Goal: Task Accomplishment & Management: Manage account settings

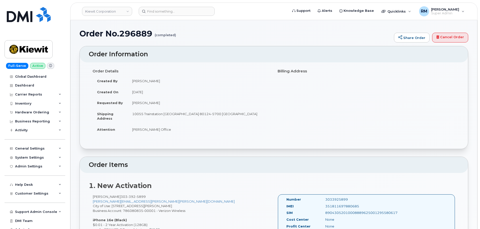
scroll to position [251, 0]
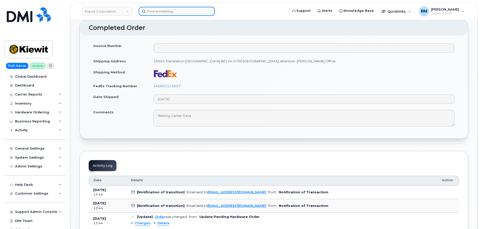
drag, startPoint x: 175, startPoint y: 11, endPoint x: 170, endPoint y: 10, distance: 4.4
click at [174, 11] on input at bounding box center [177, 11] width 76 height 9
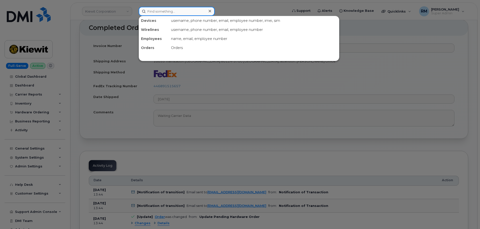
paste input "6502225963"
type input "6502225963"
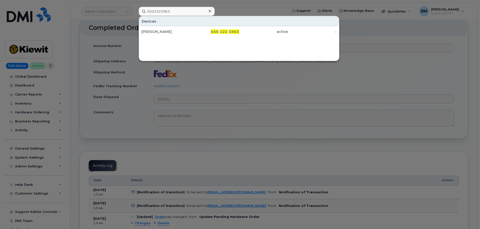
drag, startPoint x: 182, startPoint y: 33, endPoint x: 64, endPoint y: 5, distance: 120.8
click at [182, 33] on div "Tom Horton" at bounding box center [166, 31] width 49 height 5
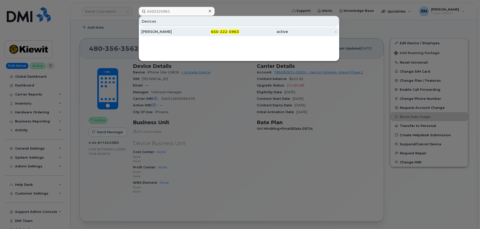
click at [159, 30] on div "[PERSON_NAME]" at bounding box center [166, 31] width 49 height 5
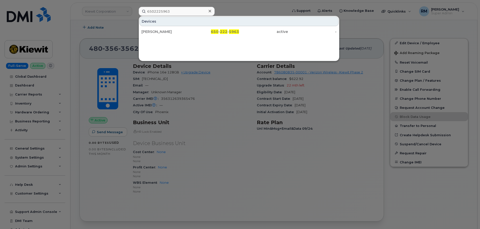
scroll to position [134, 0]
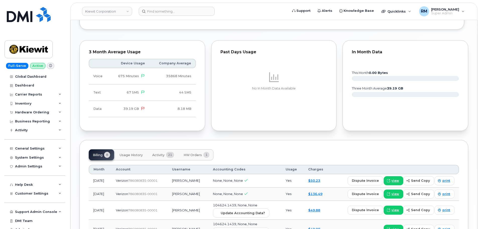
scroll to position [427, 0]
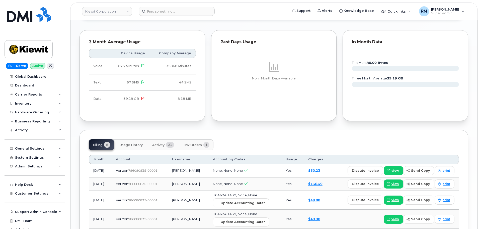
click at [197, 143] on span "HW Orders" at bounding box center [193, 145] width 18 height 4
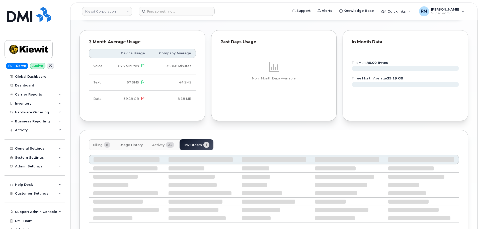
scroll to position [424, 0]
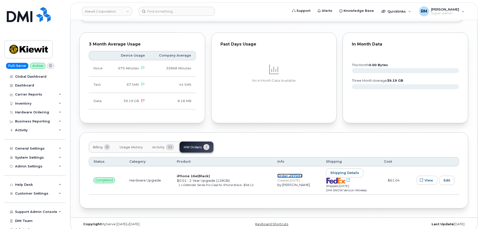
click at [286, 173] on link "Order 297091" at bounding box center [290, 175] width 25 height 4
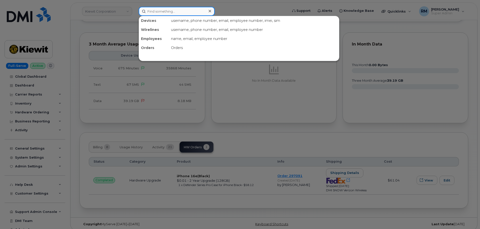
click at [157, 11] on input at bounding box center [177, 11] width 76 height 9
paste input "7139069745"
type input "7139069745"
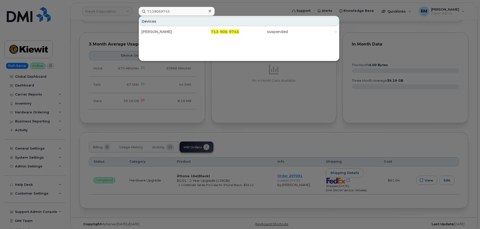
click at [215, 133] on div at bounding box center [240, 114] width 480 height 229
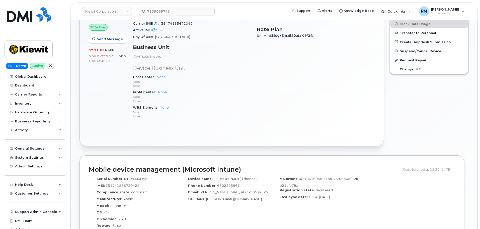
scroll to position [148, 0]
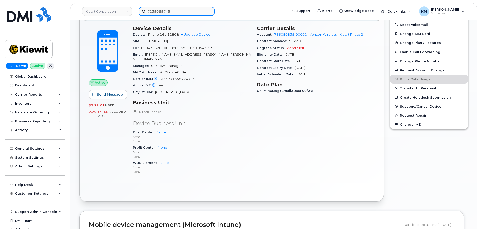
click at [175, 10] on input "7139069745" at bounding box center [177, 11] width 76 height 9
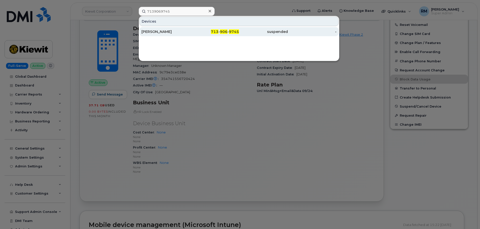
click at [166, 28] on div "LARRY LEE" at bounding box center [166, 31] width 49 height 9
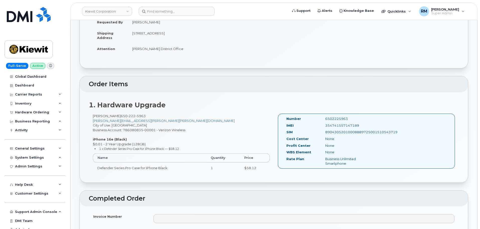
scroll to position [100, 0]
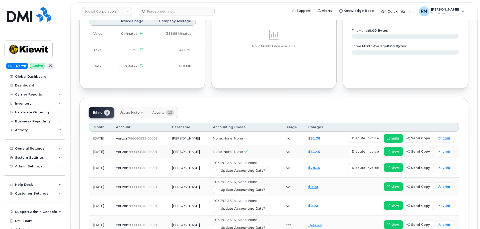
scroll to position [427, 0]
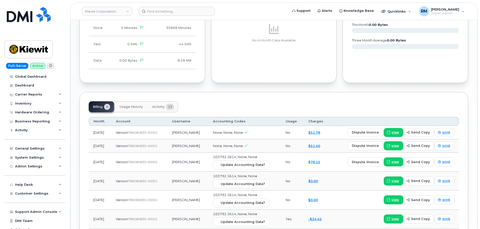
click at [158, 105] on span "Activity" at bounding box center [158, 107] width 12 height 4
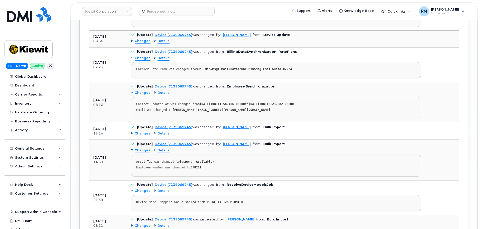
scroll to position [627, 0]
click at [141, 130] on span "Changes" at bounding box center [143, 132] width 16 height 5
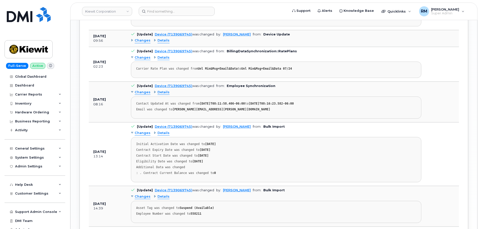
click at [142, 90] on span "Changes" at bounding box center [143, 92] width 16 height 5
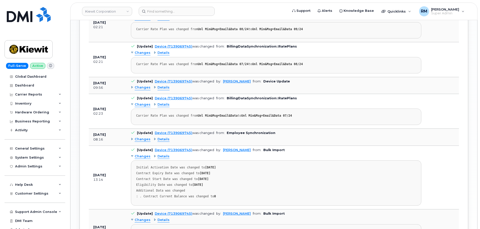
scroll to position [577, 0]
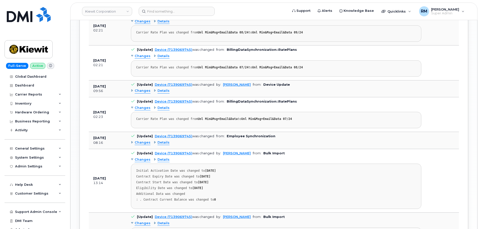
click at [143, 105] on span "Changes" at bounding box center [143, 107] width 16 height 5
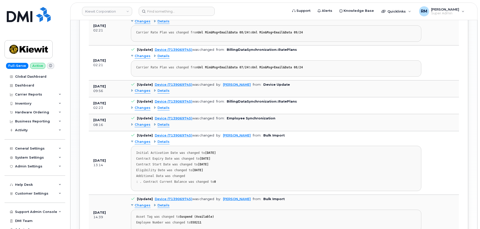
click at [141, 105] on span "Changes" at bounding box center [143, 107] width 16 height 5
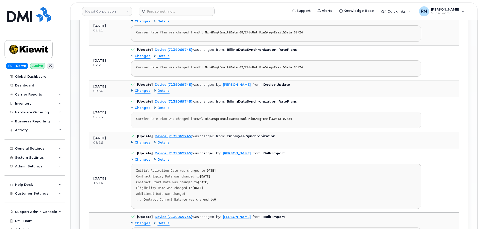
click at [139, 88] on span "Changes" at bounding box center [143, 90] width 16 height 5
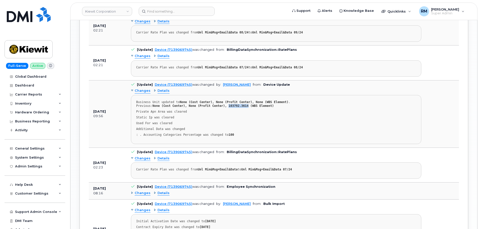
drag, startPoint x: 243, startPoint y: 101, endPoint x: 225, endPoint y: 101, distance: 17.8
click at [225, 104] on strong "None (Cost Center), None (Profit Center), 103792.3614 (WBS Element)" at bounding box center [213, 106] width 121 height 4
copy strong "103792.3614"
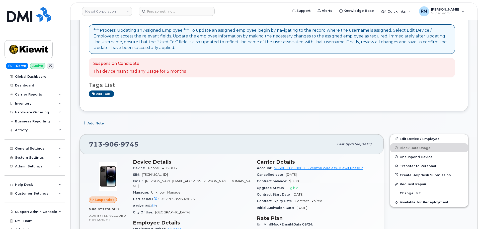
scroll to position [0, 0]
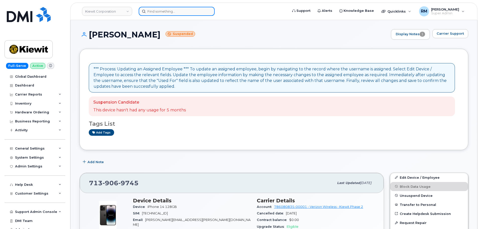
click at [158, 15] on input at bounding box center [177, 11] width 76 height 9
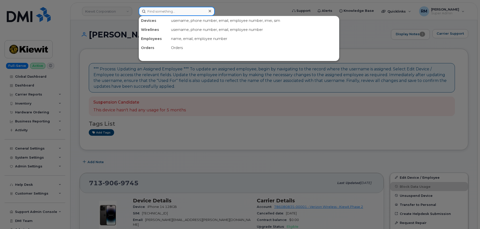
paste input "8085832349"
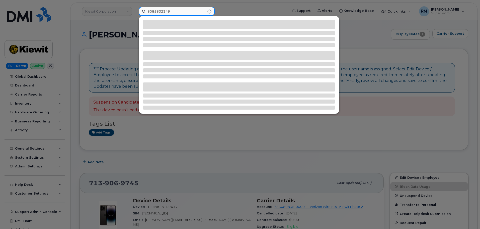
type input "8085832349"
click at [209, 132] on div at bounding box center [240, 114] width 480 height 229
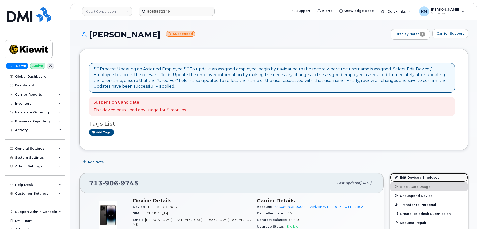
click at [414, 177] on link "Edit Device / Employee" at bounding box center [429, 177] width 78 height 9
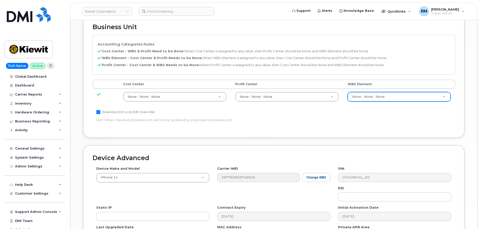
scroll to position [226, 0]
paste input "103792.3614"
type input "103792.3614"
drag, startPoint x: 382, startPoint y: 102, endPoint x: 367, endPoint y: 103, distance: 14.9
click at [367, 103] on input "103792.3614" at bounding box center [399, 103] width 93 height 7
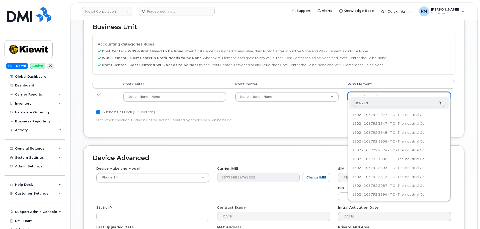
type input "103792.36"
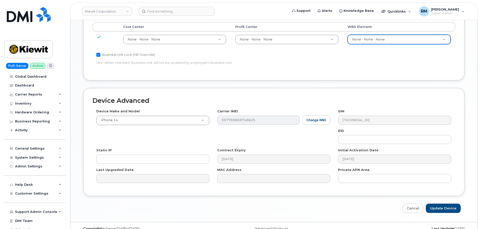
scroll to position [287, 0]
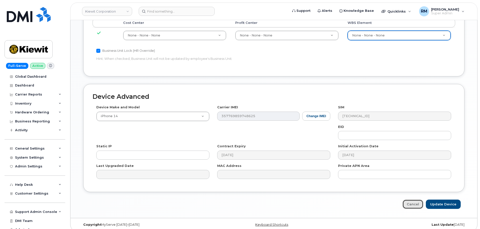
click at [414, 199] on link "Cancel" at bounding box center [413, 203] width 21 height 9
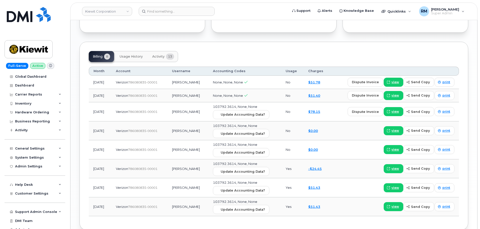
click at [159, 54] on span "Activity" at bounding box center [158, 56] width 12 height 4
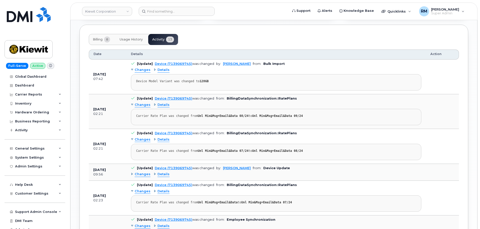
scroll to position [502, 0]
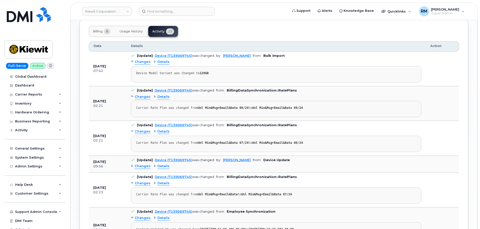
click at [142, 164] on span "Changes" at bounding box center [143, 166] width 16 height 5
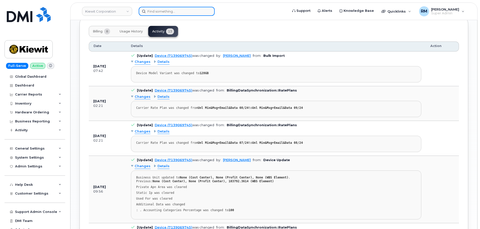
click at [161, 12] on input at bounding box center [177, 11] width 76 height 9
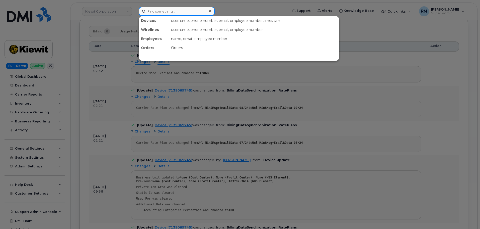
paste input "8085832349"
type input "8085832349"
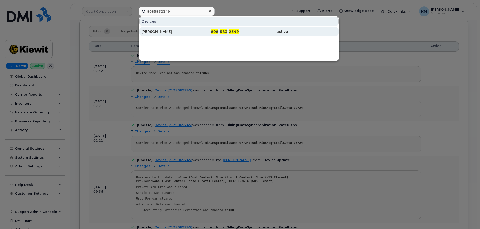
click at [171, 33] on div "[PERSON_NAME]" at bounding box center [166, 31] width 49 height 5
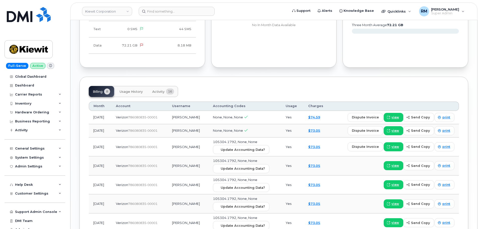
scroll to position [477, 0]
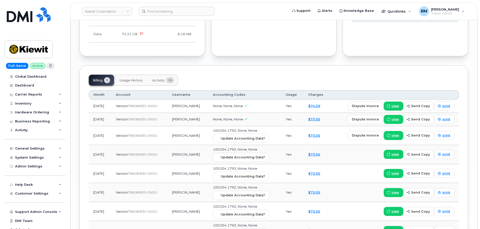
click at [157, 78] on span "Activity" at bounding box center [158, 80] width 12 height 4
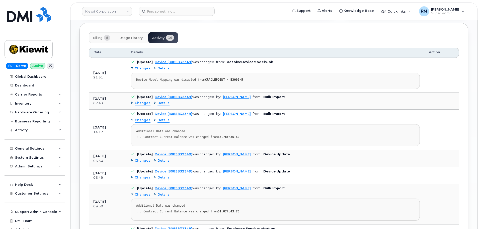
scroll to position [527, 0]
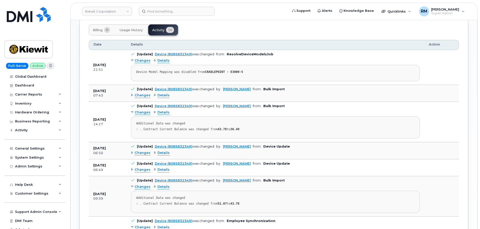
click at [140, 167] on span "Changes" at bounding box center [143, 169] width 16 height 5
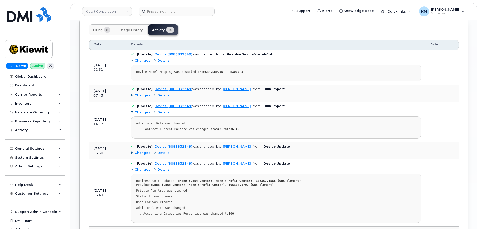
click at [140, 150] on span "Changes" at bounding box center [143, 152] width 16 height 5
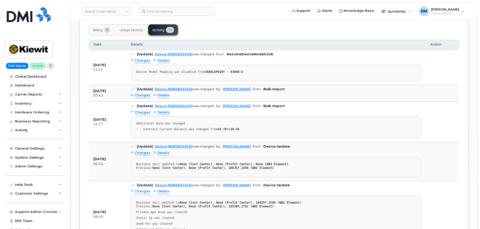
click at [140, 150] on span "Changes" at bounding box center [143, 152] width 16 height 5
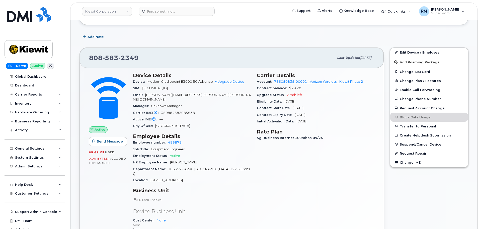
scroll to position [151, 0]
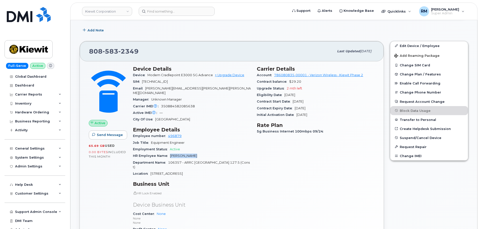
drag, startPoint x: 195, startPoint y: 152, endPoint x: 170, endPoint y: 153, distance: 25.1
click at [170, 153] on div "HR Employee Name Monty Christo" at bounding box center [192, 155] width 118 height 7
copy span "[PERSON_NAME]"
click at [422, 46] on link "Edit Device / Employee" at bounding box center [429, 45] width 78 height 9
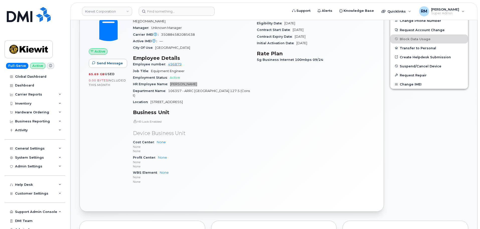
scroll to position [251, 0]
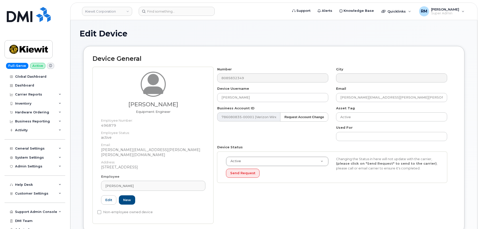
scroll to position [226, 0]
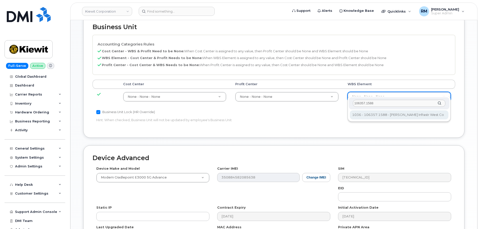
type input "106357.1588"
type input "34885238"
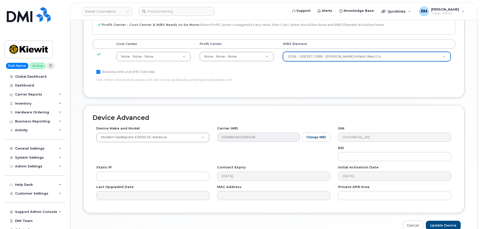
scroll to position [287, 0]
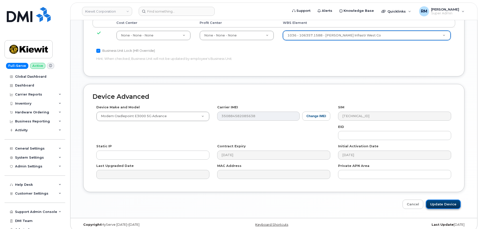
click at [443, 199] on input "Update Device" at bounding box center [443, 203] width 35 height 9
type input "Saving..."
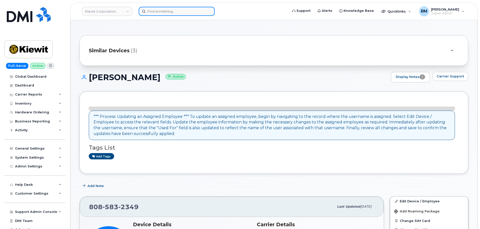
click at [177, 12] on input at bounding box center [177, 11] width 76 height 9
paste input "8282265709"
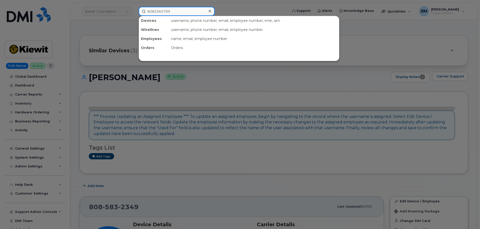
type input "8282265709"
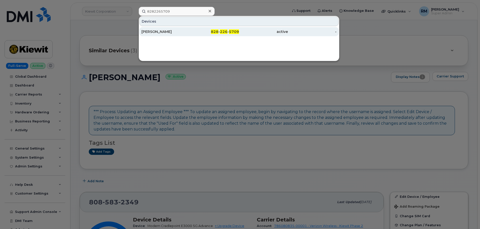
click at [154, 31] on div "WILL OWENS" at bounding box center [166, 31] width 49 height 5
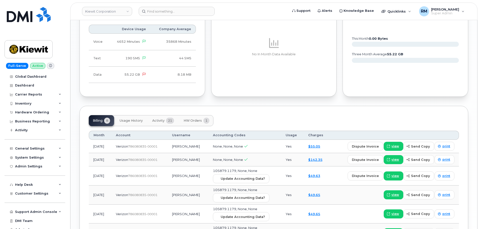
scroll to position [452, 0]
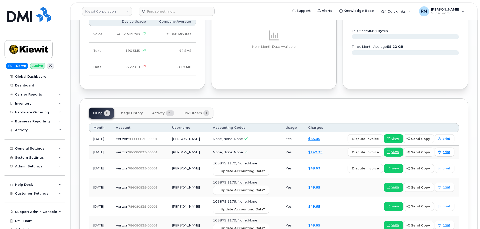
click at [192, 111] on span "HW Orders" at bounding box center [193, 113] width 18 height 4
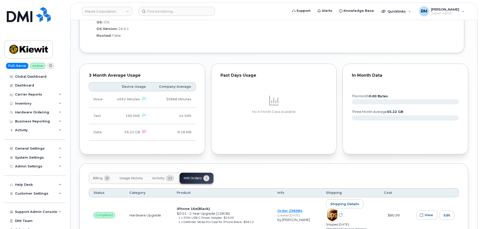
scroll to position [425, 0]
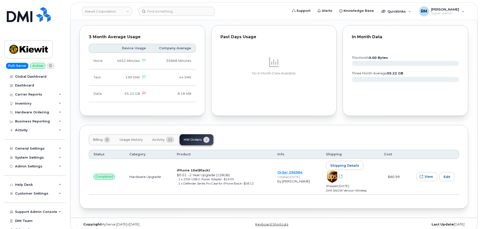
click at [157, 138] on span "Activity" at bounding box center [158, 140] width 12 height 4
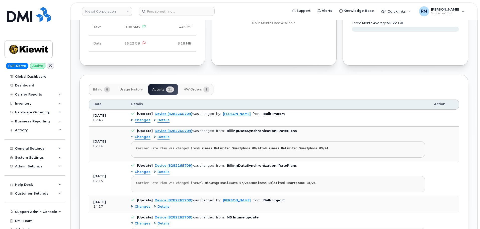
scroll to position [500, 0]
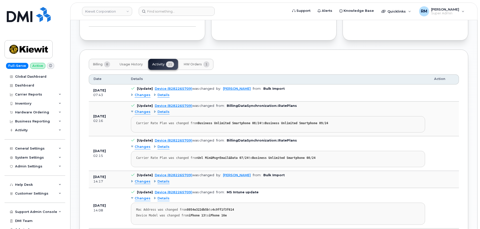
click at [140, 93] on span "Changes" at bounding box center [143, 95] width 16 height 5
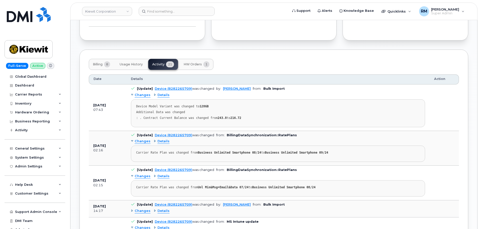
click at [140, 93] on span "Changes" at bounding box center [143, 95] width 16 height 5
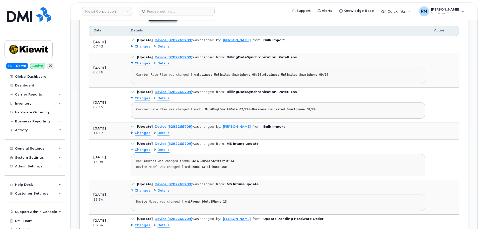
scroll to position [551, 0]
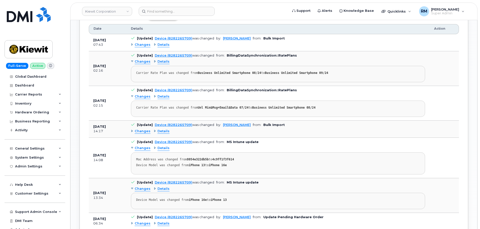
click at [143, 146] on span "Changes" at bounding box center [143, 148] width 16 height 5
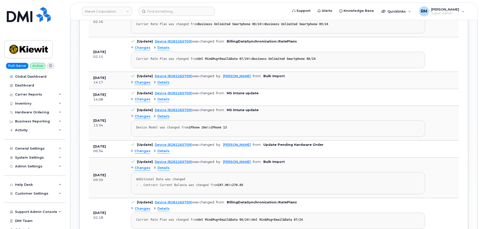
scroll to position [601, 0]
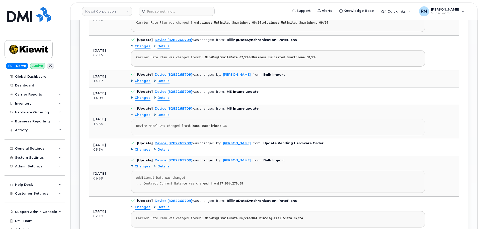
click at [141, 147] on span "Changes" at bounding box center [143, 149] width 16 height 5
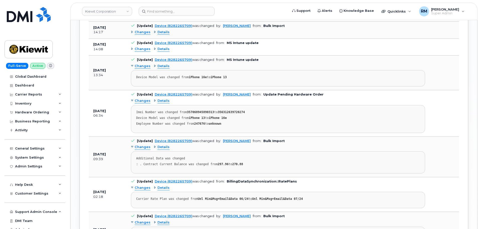
scroll to position [651, 0]
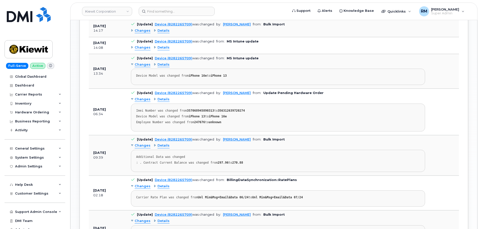
click at [141, 143] on span "Changes" at bounding box center [143, 145] width 16 height 5
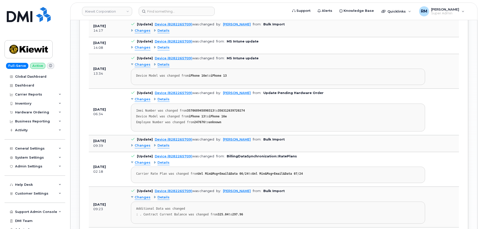
click at [139, 143] on span "Changes" at bounding box center [143, 145] width 16 height 5
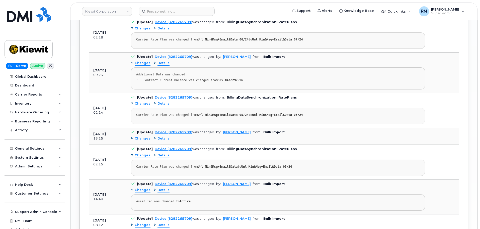
scroll to position [827, 0]
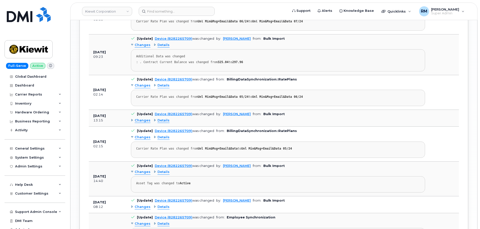
click at [137, 118] on span "Changes" at bounding box center [143, 120] width 16 height 5
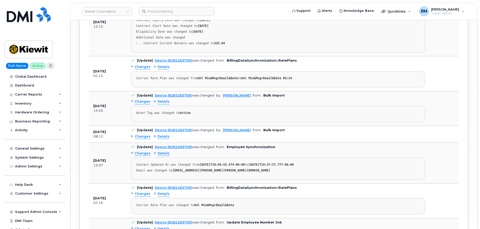
scroll to position [952, 0]
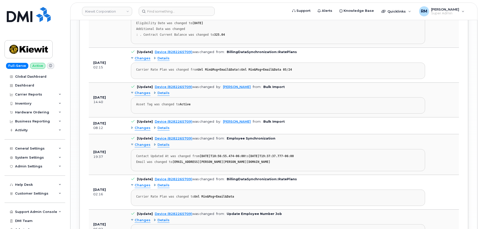
click at [140, 125] on span "Changes" at bounding box center [143, 127] width 16 height 5
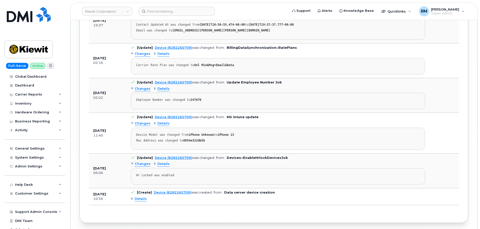
scroll to position [1128, 0]
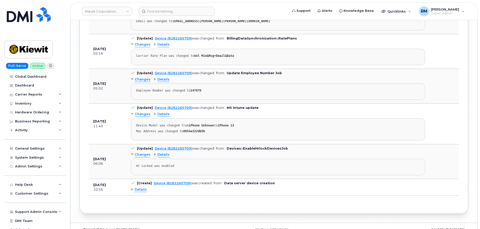
click at [136, 187] on span "Details" at bounding box center [141, 189] width 12 height 5
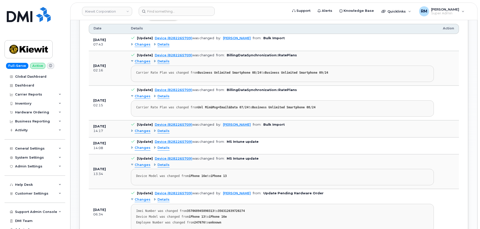
scroll to position [551, 0]
click at [138, 146] on span "Changes" at bounding box center [143, 148] width 16 height 5
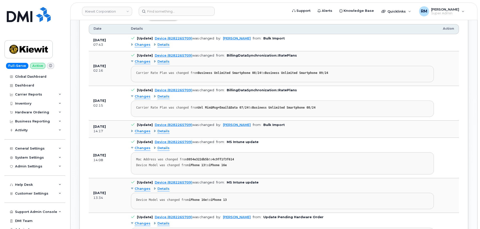
click at [139, 129] on div "Changes Details" at bounding box center [282, 131] width 303 height 8
click at [139, 129] on span "Changes" at bounding box center [143, 131] width 16 height 5
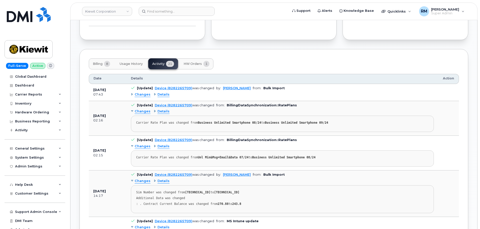
scroll to position [500, 0]
click at [135, 93] on span "Changes" at bounding box center [143, 95] width 16 height 5
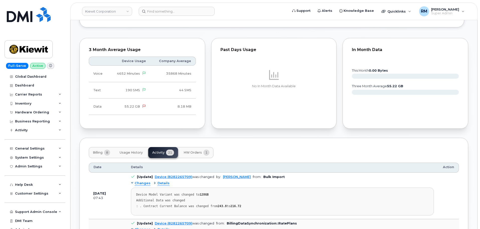
scroll to position [425, 0]
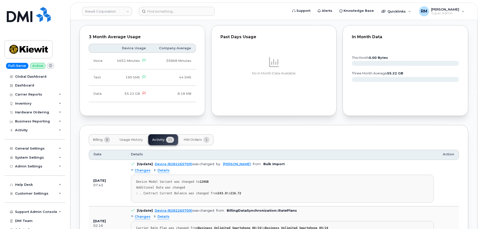
click at [100, 138] on span "Billing" at bounding box center [98, 140] width 10 height 4
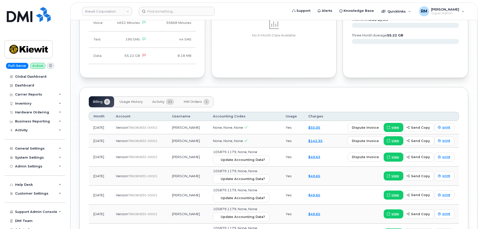
scroll to position [475, 0]
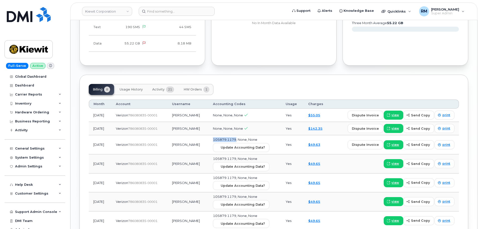
drag, startPoint x: 240, startPoint y: 136, endPoint x: 218, endPoint y: 136, distance: 22.8
click at [218, 137] on span "105879.1179, None, None" at bounding box center [235, 139] width 44 height 4
copy span "105879.1179"
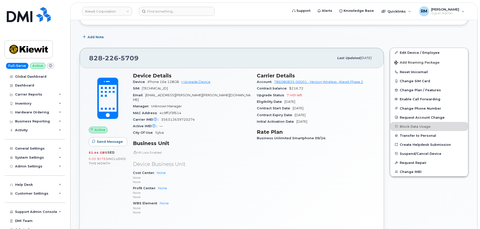
scroll to position [24, 0]
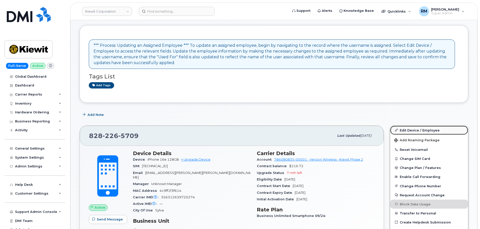
click at [419, 129] on link "Edit Device / Employee" at bounding box center [429, 129] width 78 height 9
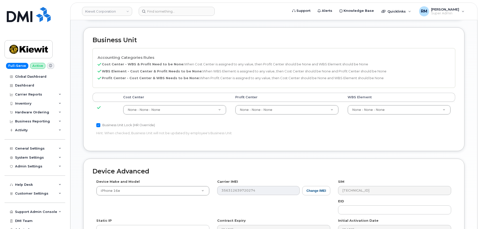
scroll to position [176, 0]
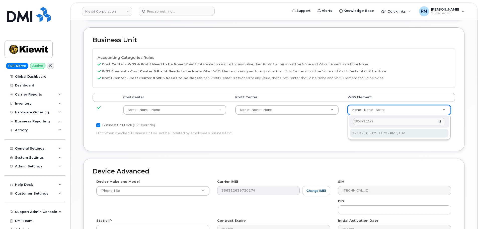
type input "105879.1179"
type input "30216852"
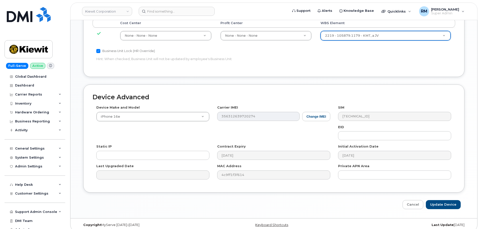
scroll to position [255, 0]
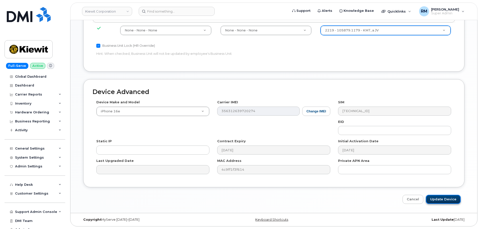
click at [439, 199] on input "Update Device" at bounding box center [443, 198] width 35 height 9
type input "Saving..."
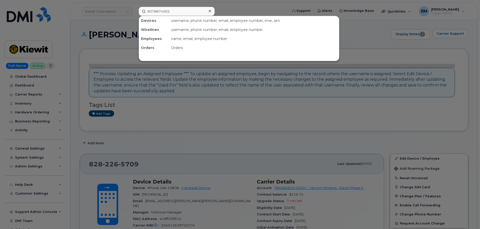
type input "9078874005"
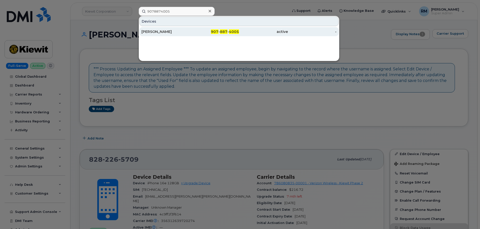
click at [165, 30] on div "[PERSON_NAME]" at bounding box center [166, 31] width 49 height 5
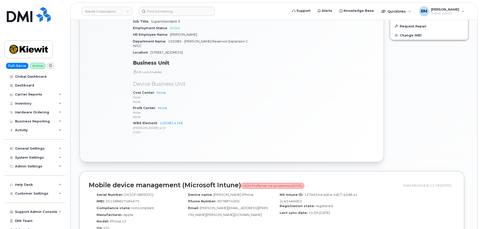
scroll to position [312, 0]
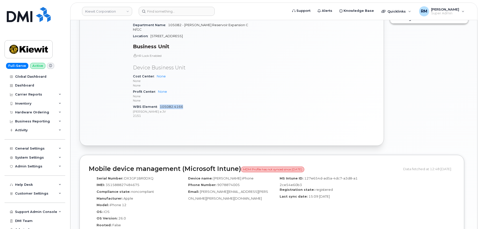
drag, startPoint x: 193, startPoint y: 102, endPoint x: 160, endPoint y: 103, distance: 32.9
click at [160, 103] on div "WBS Element 105082.4166 Kiewit Barnard a JV 2151" at bounding box center [192, 110] width 118 height 15
copy link "105082.4166"
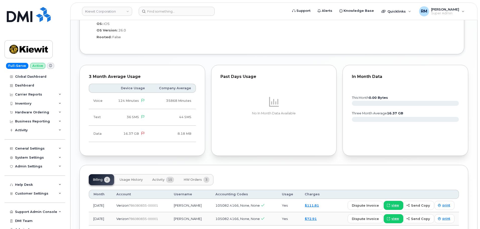
scroll to position [531, 0]
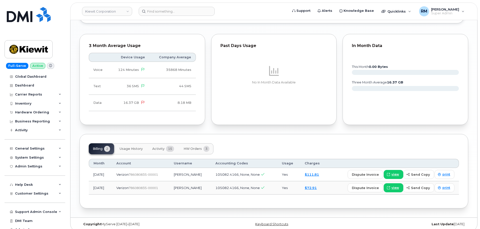
click at [192, 147] on span "HW Orders" at bounding box center [193, 149] width 18 height 4
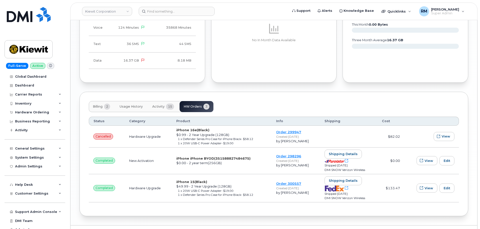
scroll to position [581, 0]
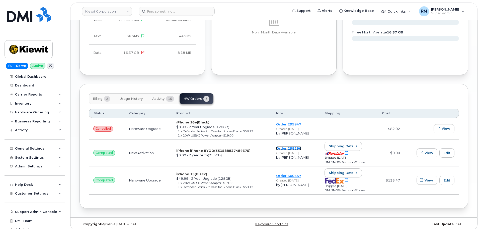
click at [285, 146] on link "Order 298296" at bounding box center [288, 148] width 25 height 4
click at [290, 173] on link "Order 300557" at bounding box center [288, 175] width 25 height 4
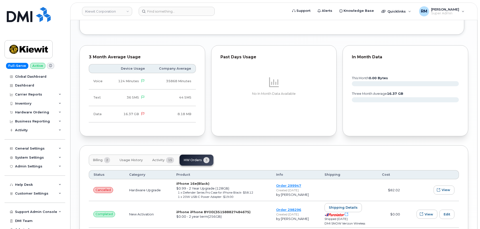
scroll to position [430, 0]
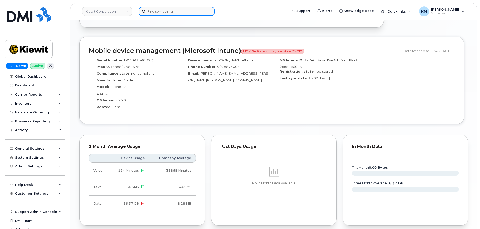
click at [172, 11] on input at bounding box center [177, 11] width 76 height 9
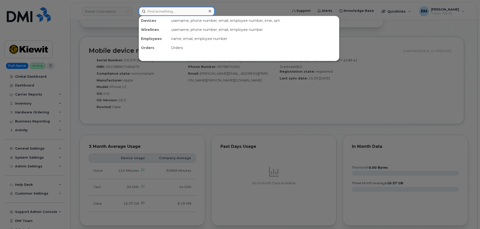
paste input "9134481344"
type input "9134481344"
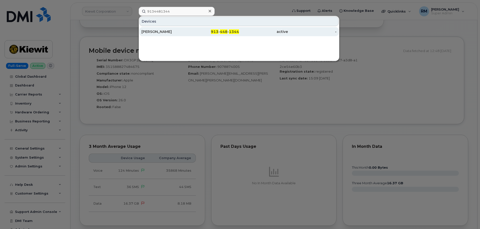
click at [185, 31] on div "STEVE LARKINS" at bounding box center [166, 31] width 49 height 5
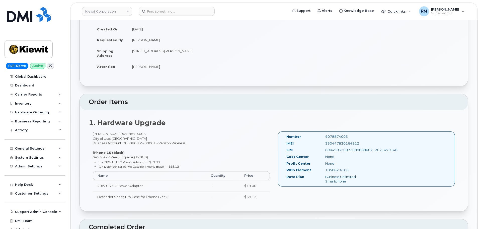
scroll to position [75, 0]
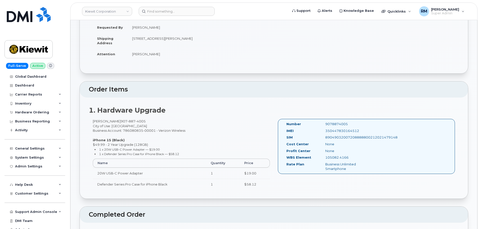
drag, startPoint x: 355, startPoint y: 155, endPoint x: 325, endPoint y: 159, distance: 30.8
click at [325, 159] on div "105082.4166" at bounding box center [349, 157] width 55 height 5
copy div "105082.4166"
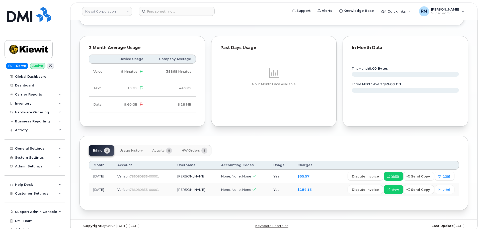
scroll to position [423, 0]
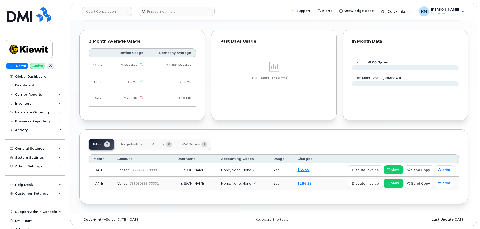
click at [193, 143] on span "HW Orders" at bounding box center [191, 144] width 18 height 4
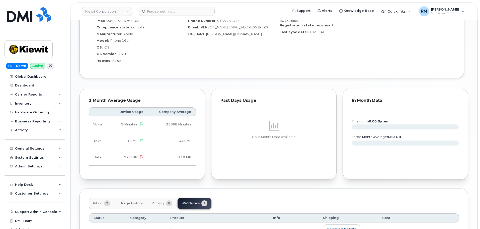
scroll to position [376, 0]
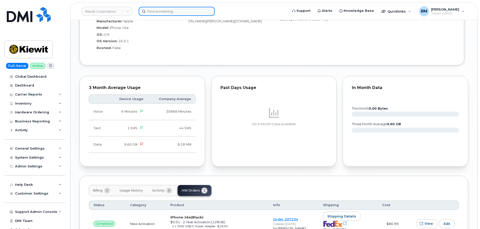
click at [176, 12] on input at bounding box center [177, 11] width 76 height 9
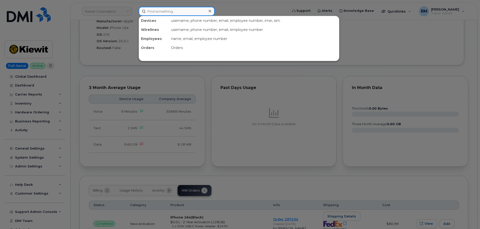
paste input "6502225963"
type input "6502225963"
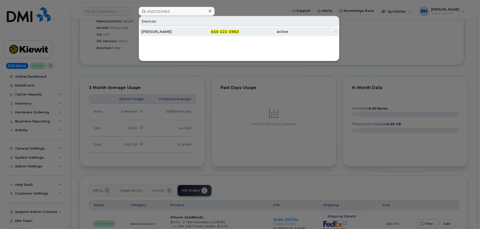
click at [196, 34] on div "650 - 222 - 5963" at bounding box center [214, 31] width 49 height 5
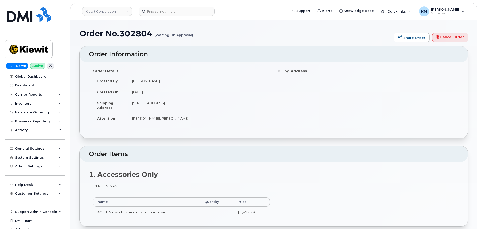
scroll to position [151, 0]
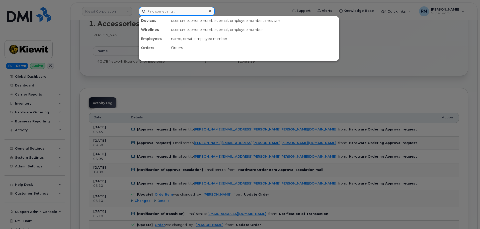
click at [151, 13] on input at bounding box center [177, 11] width 76 height 9
paste input "302804"
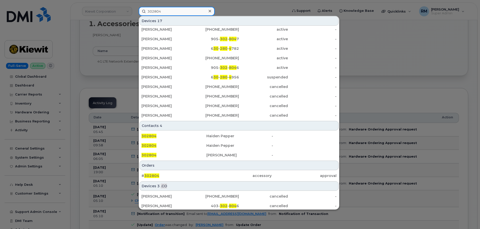
scroll to position [75, 0]
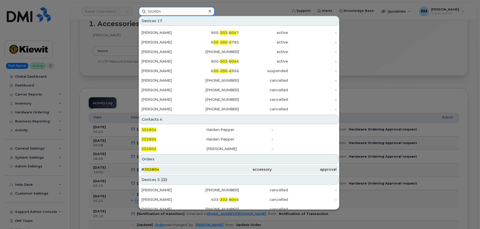
type input "302804"
click at [153, 169] on span "302804" at bounding box center [151, 169] width 15 height 5
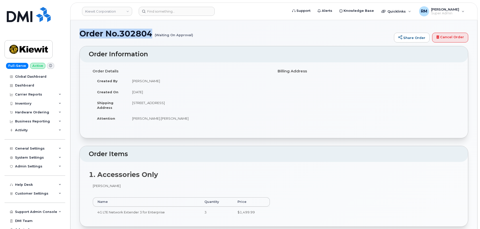
drag, startPoint x: 81, startPoint y: 33, endPoint x: 204, endPoint y: 34, distance: 122.4
click at [204, 34] on h1 "Order No.302804 (Waiting On Approval)" at bounding box center [236, 33] width 312 height 9
click at [231, 123] on td "[PERSON_NAME].[PERSON_NAME]" at bounding box center [199, 118] width 143 height 11
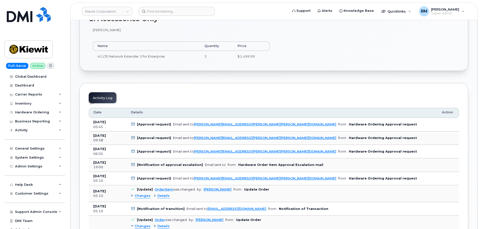
scroll to position [176, 0]
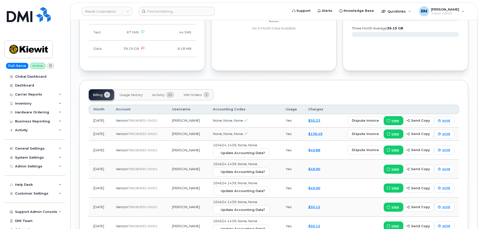
scroll to position [477, 0]
drag, startPoint x: 238, startPoint y: 139, endPoint x: 215, endPoint y: 140, distance: 22.6
click at [215, 143] on span "104624.1439, None, None" at bounding box center [235, 145] width 44 height 4
copy span "104624.1439"
click at [198, 92] on button "HW Orders 1" at bounding box center [197, 94] width 34 height 11
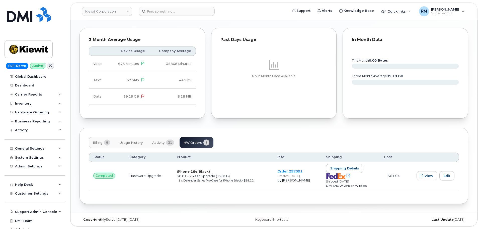
scroll to position [424, 0]
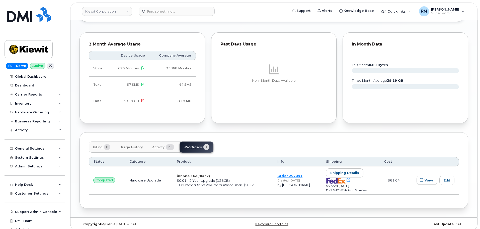
click at [98, 145] on span "Billing" at bounding box center [98, 147] width 10 height 4
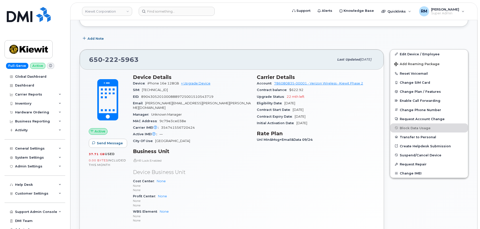
scroll to position [73, 0]
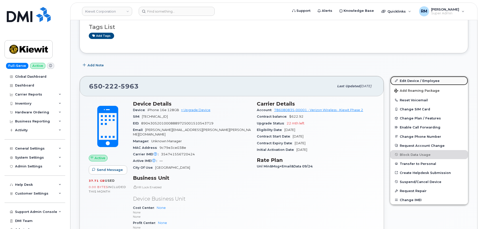
click at [413, 82] on link "Edit Device / Employee" at bounding box center [429, 80] width 78 height 9
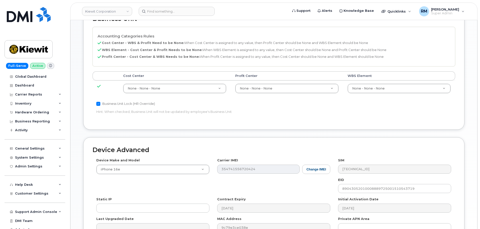
scroll to position [201, 0]
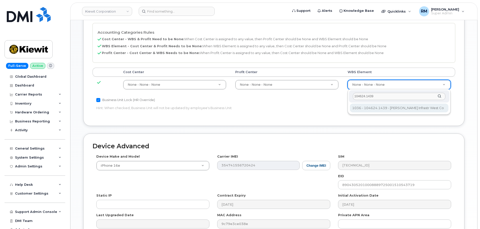
type input "104624.1439"
type input "29841442"
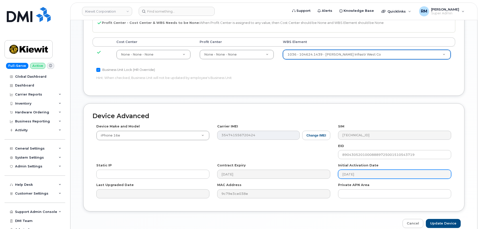
scroll to position [255, 0]
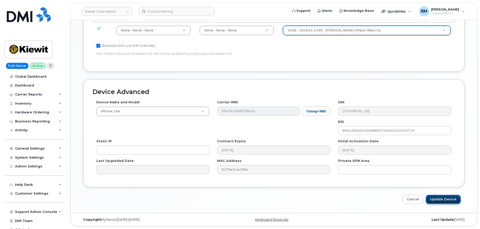
click at [444, 199] on input "Update Device" at bounding box center [443, 198] width 35 height 9
type input "Saving..."
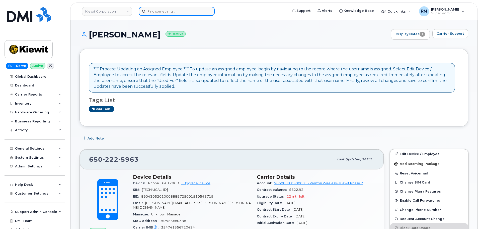
click at [170, 13] on input at bounding box center [177, 11] width 76 height 9
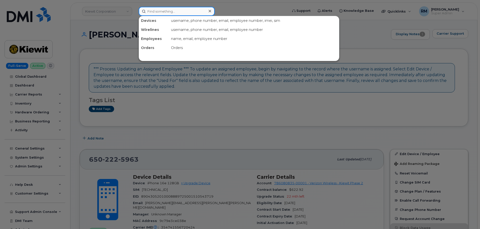
paste input "9134481344"
type input "9134481344"
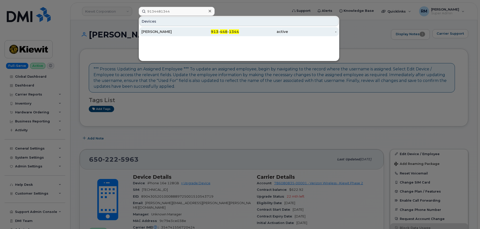
click at [169, 31] on div "[PERSON_NAME]" at bounding box center [166, 31] width 49 height 5
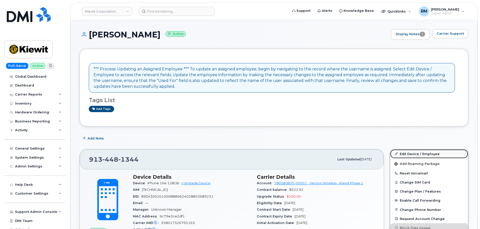
click at [414, 156] on link "Edit Device / Employee" at bounding box center [429, 153] width 78 height 9
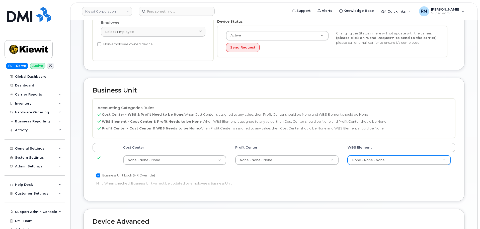
scroll to position [125, 0]
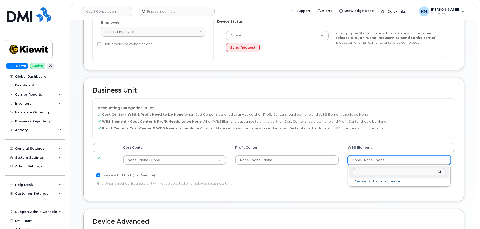
type input "110309.1671"
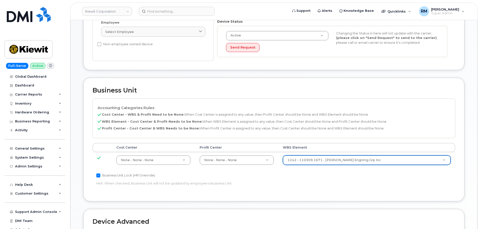
type input "33472439"
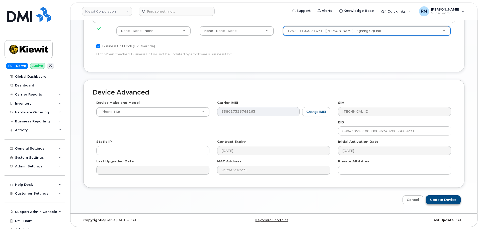
scroll to position [255, 0]
click at [439, 199] on input "Update Device" at bounding box center [443, 198] width 35 height 9
type input "Saving..."
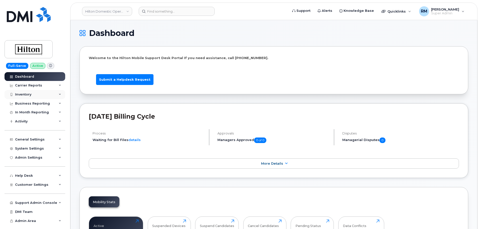
click at [33, 93] on div "Inventory" at bounding box center [35, 94] width 61 height 9
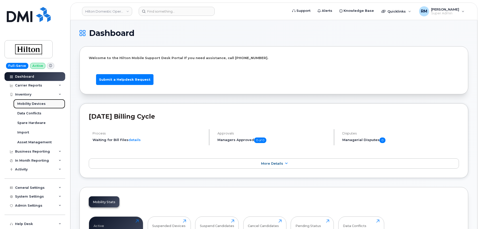
click at [33, 104] on div "Mobility Devices" at bounding box center [31, 103] width 28 height 5
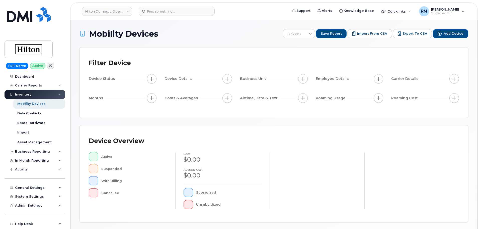
click at [152, 97] on div "Device Status Device Details Business Unit Employee Details Carrier Details Mon…" at bounding box center [274, 89] width 370 height 30
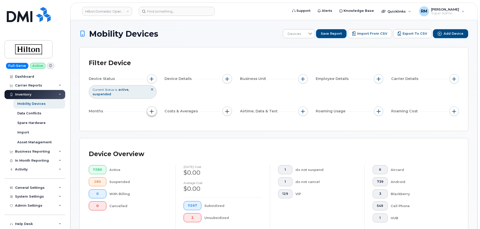
click at [152, 109] on span "button" at bounding box center [152, 111] width 4 height 4
click at [153, 122] on input "Billing Cycle" at bounding box center [153, 122] width 4 height 4
checkbox input "true"
click at [177, 142] on div at bounding box center [175, 142] width 10 height 9
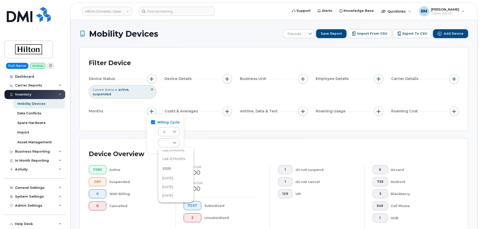
click at [167, 195] on span "August 2025" at bounding box center [167, 195] width 11 height 5
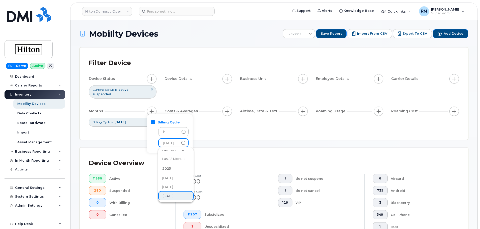
scroll to position [26, 0]
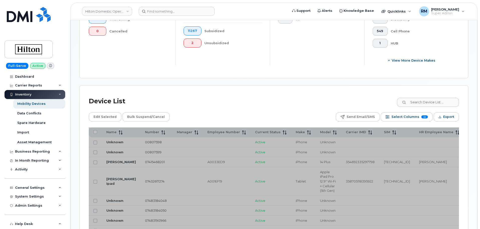
scroll to position [201, 0]
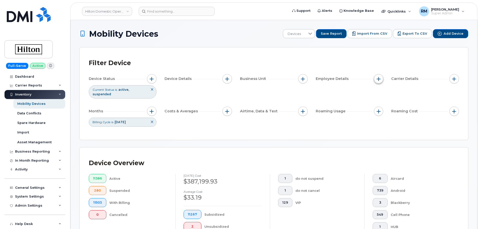
click at [378, 79] on span "button" at bounding box center [379, 79] width 4 height 4
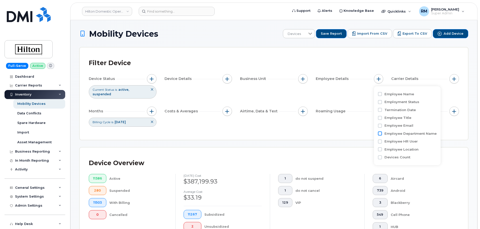
click at [379, 133] on input "Employee Department Name" at bounding box center [380, 133] width 4 height 4
checkbox input "true"
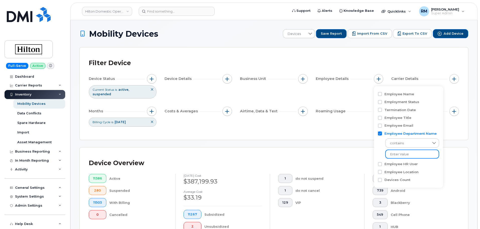
click at [399, 155] on input at bounding box center [412, 153] width 54 height 9
click at [396, 156] on input at bounding box center [412, 153] width 54 height 9
paste input "SEAMF"
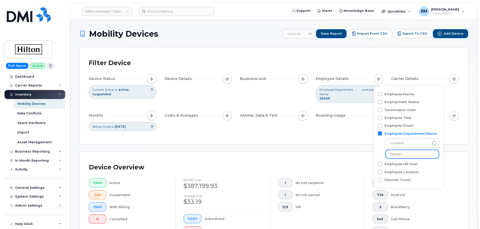
click at [397, 155] on input "SEAMF" at bounding box center [412, 153] width 54 height 9
click at [404, 154] on input "SEAMF" at bounding box center [412, 153] width 54 height 9
type input "SEAMF"
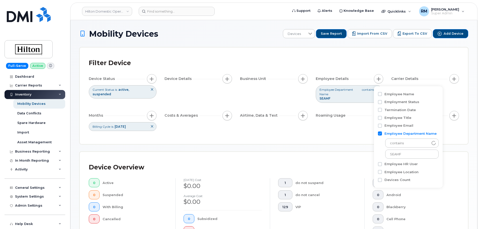
click at [341, 139] on div "Filter Device Device Status Current Status is active suspended Device Details B…" at bounding box center [274, 95] width 388 height 96
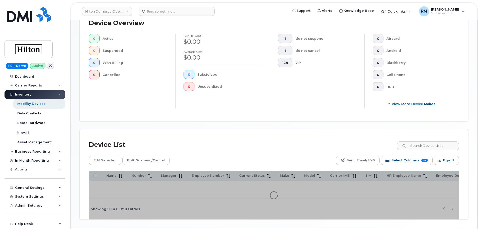
scroll to position [161, 0]
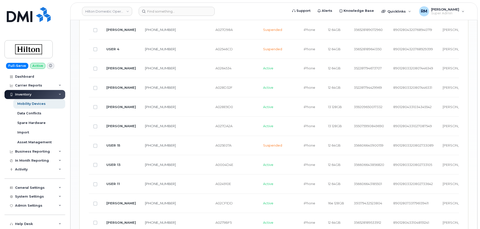
scroll to position [456, 0]
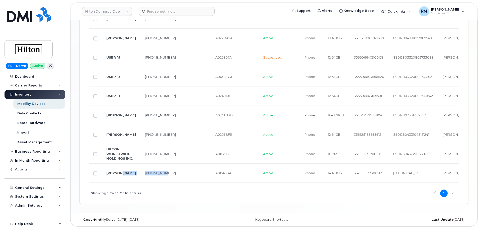
drag, startPoint x: 109, startPoint y: 181, endPoint x: 142, endPoint y: 181, distance: 32.9
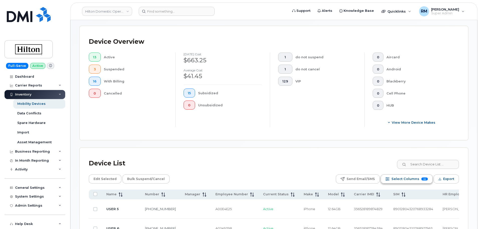
scroll to position [176, 0]
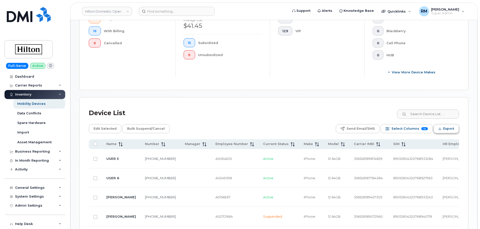
click at [444, 128] on span "Export" at bounding box center [448, 129] width 11 height 8
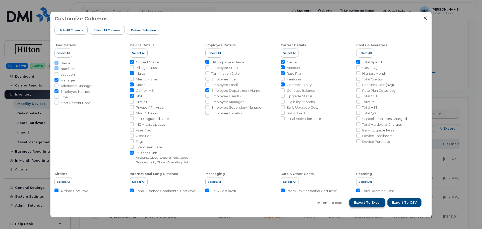
click at [369, 202] on span "Export to Excel" at bounding box center [367, 202] width 27 height 5
click at [281, 90] on input "Contract Balance" at bounding box center [283, 90] width 4 height 4
checkbox input "true"
click at [282, 106] on input "Early Upgrade Cost" at bounding box center [283, 107] width 4 height 4
checkbox input "true"
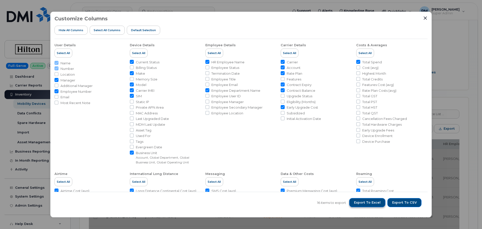
click at [368, 202] on span "Export to Excel" at bounding box center [367, 202] width 27 height 5
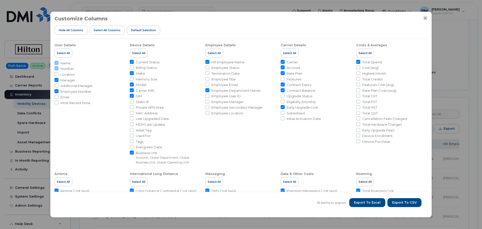
click at [424, 19] on icon "Close" at bounding box center [425, 17] width 3 height 3
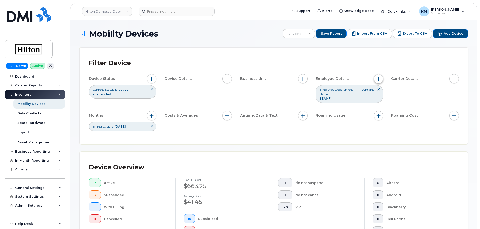
click at [378, 81] on span "button" at bounding box center [379, 79] width 4 height 4
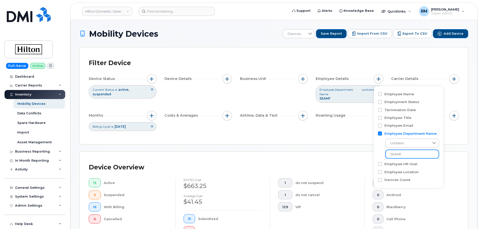
click at [395, 153] on input "SEAMF" at bounding box center [412, 153] width 54 height 9
type input "SEAPS"
click at [360, 136] on div "Filter Device Device Status Current Status is active suspended Device Details B…" at bounding box center [274, 95] width 388 height 96
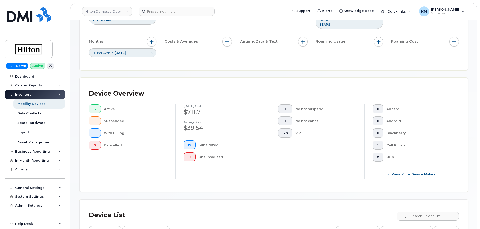
scroll to position [151, 0]
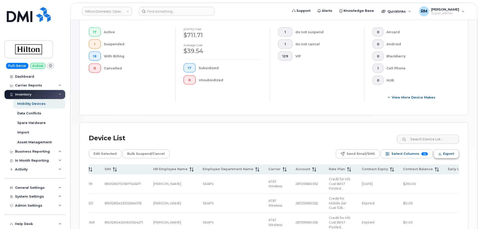
click at [446, 155] on span "Export" at bounding box center [448, 154] width 11 height 8
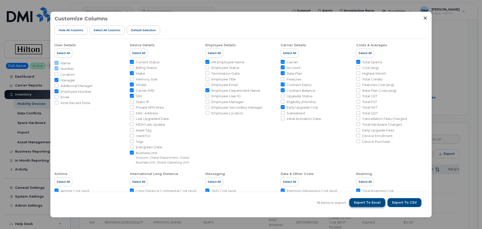
click at [367, 204] on span "Export to Excel" at bounding box center [367, 202] width 27 height 5
click at [425, 19] on icon "Close" at bounding box center [425, 18] width 4 height 4
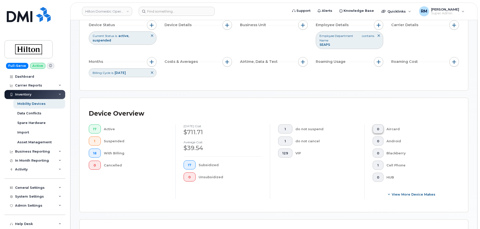
scroll to position [50, 0]
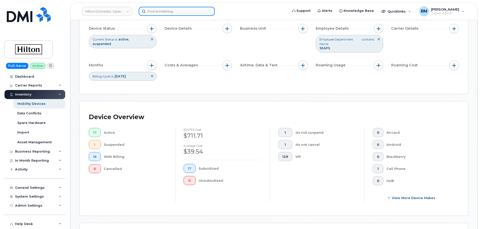
click at [154, 10] on input at bounding box center [177, 11] width 76 height 9
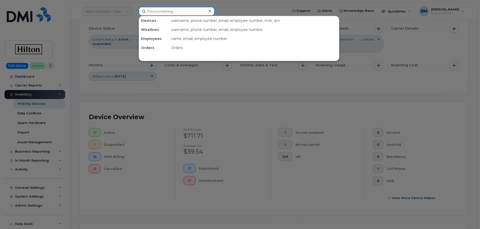
paste input "504) 451-6644"
type input "504) 451-6644"
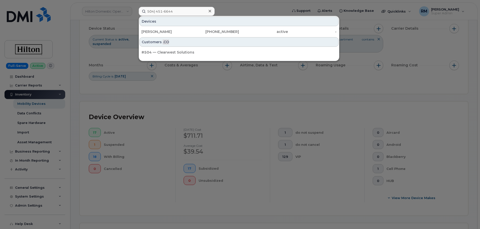
drag, startPoint x: 172, startPoint y: 31, endPoint x: 57, endPoint y: 3, distance: 118.7
click at [172, 31] on div "MIKE CAHN" at bounding box center [166, 31] width 49 height 5
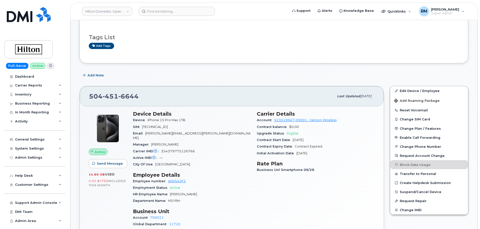
scroll to position [100, 0]
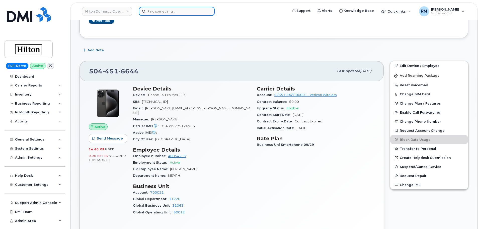
click at [171, 13] on input at bounding box center [177, 11] width 76 height 9
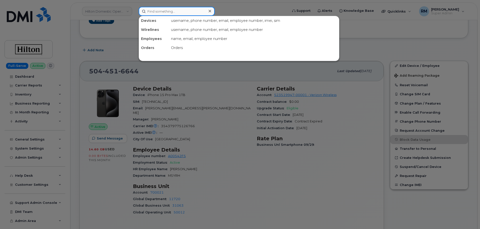
paste input "4803563562"
type input "4803563562"
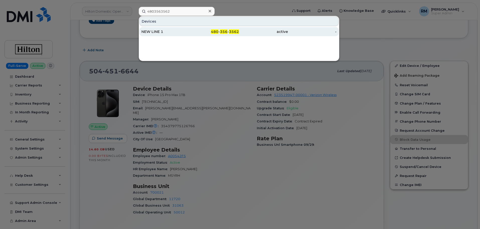
click at [163, 30] on div "NEW LINE 1" at bounding box center [166, 31] width 49 height 5
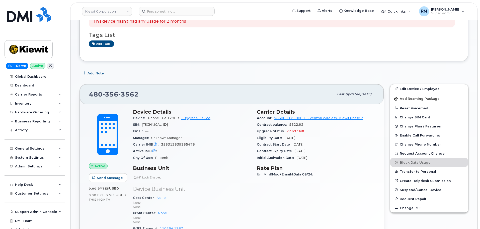
scroll to position [100, 0]
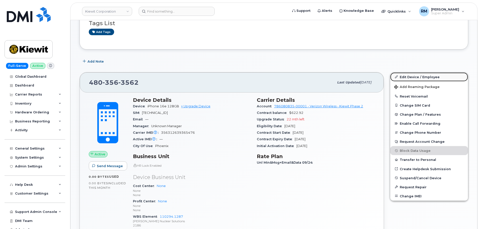
click at [408, 75] on link "Edit Device / Employee" at bounding box center [429, 76] width 78 height 9
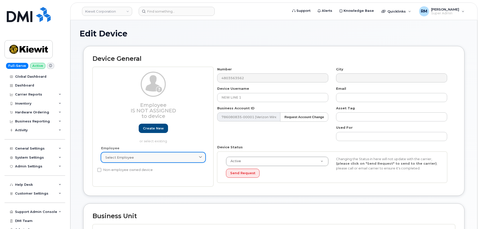
click at [134, 159] on div "Select employee" at bounding box center [153, 157] width 96 height 5
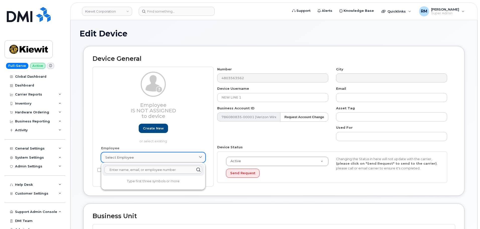
paste input "Shane Wood"
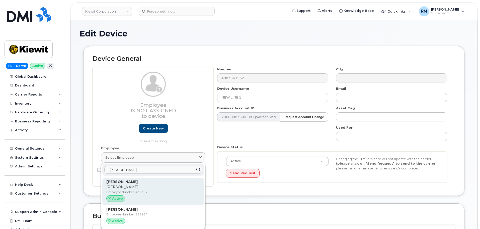
scroll to position [25, 0]
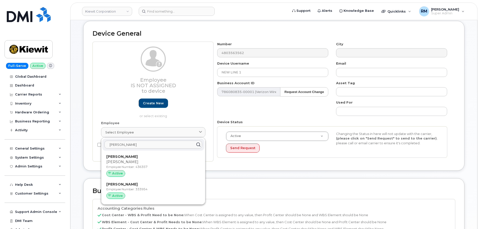
type input "Shane Wood"
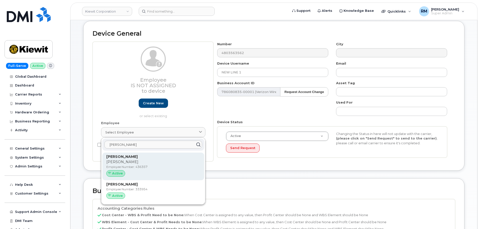
click at [124, 164] on p "Shane" at bounding box center [153, 161] width 94 height 5
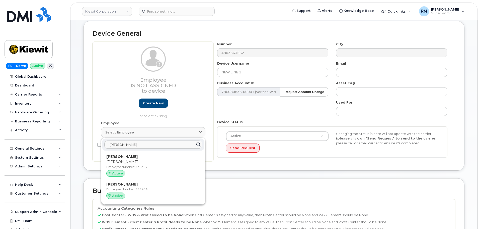
type input "436357"
type input "Shane Wood"
type input "shane.wood@kiewit.com"
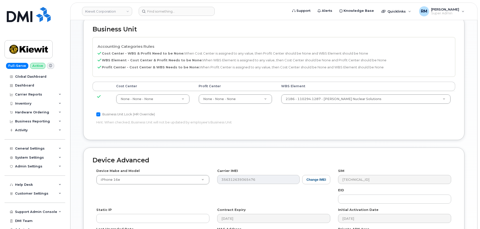
scroll to position [276, 0]
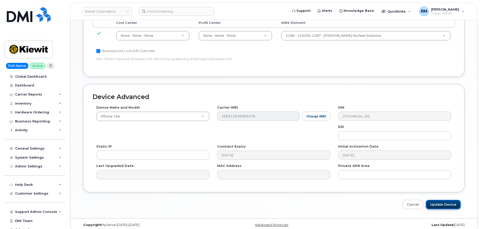
click at [439, 199] on input "Update Device" at bounding box center [443, 203] width 35 height 9
type input "Saving..."
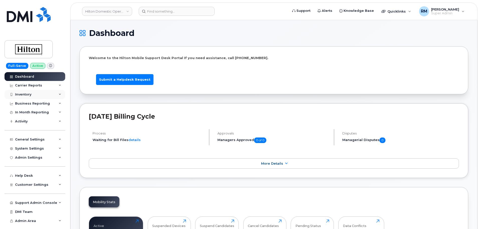
click at [28, 92] on div "Inventory" at bounding box center [23, 94] width 16 height 4
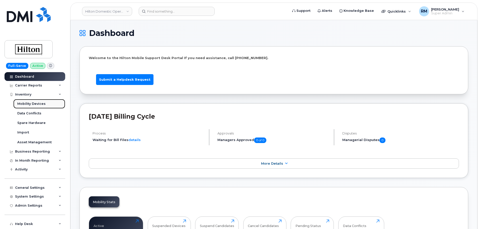
click at [31, 103] on div "Mobility Devices" at bounding box center [31, 103] width 28 height 5
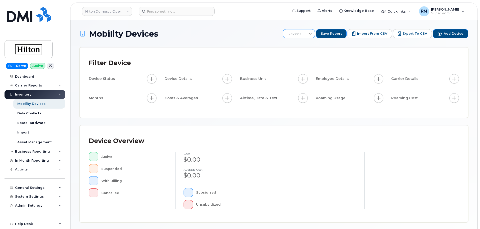
click at [313, 32] on div at bounding box center [311, 33] width 10 height 9
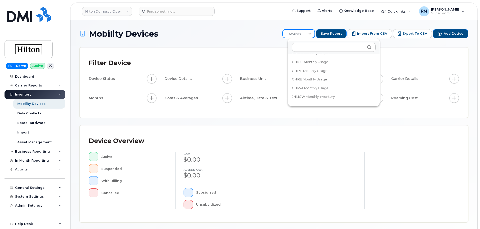
scroll to position [75, 0]
click at [319, 89] on span "KOAHW Monthly Billing" at bounding box center [312, 88] width 38 height 5
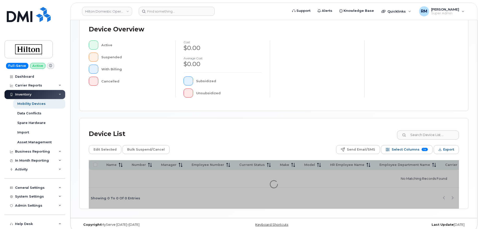
scroll to position [127, 0]
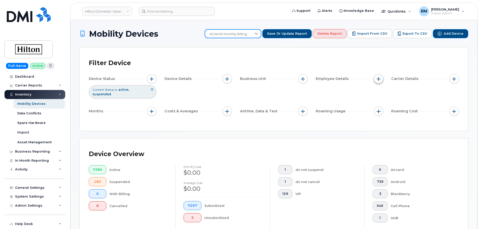
click at [377, 77] on span "button" at bounding box center [379, 79] width 4 height 4
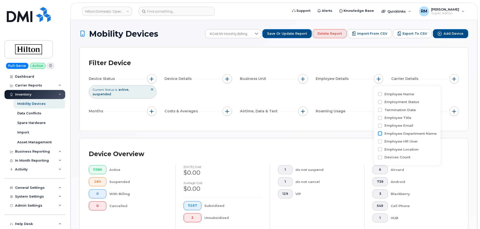
click at [381, 133] on input "Employee Department Name" at bounding box center [380, 133] width 4 height 4
checkbox input "true"
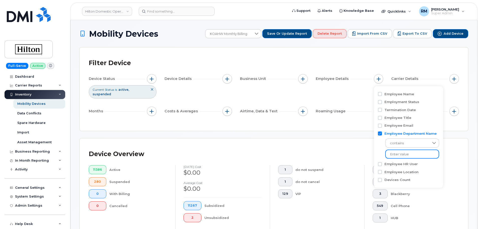
click at [392, 156] on input at bounding box center [412, 153] width 54 height 9
paste input "KOAHW"
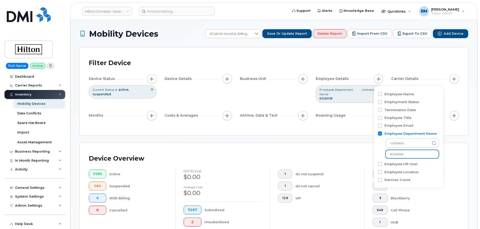
type input "KOAHW"
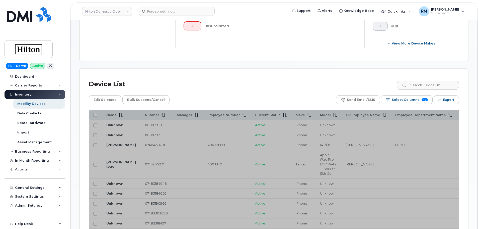
scroll to position [201, 0]
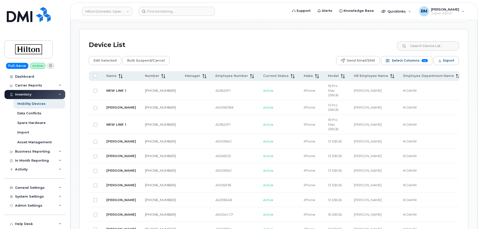
scroll to position [134, 0]
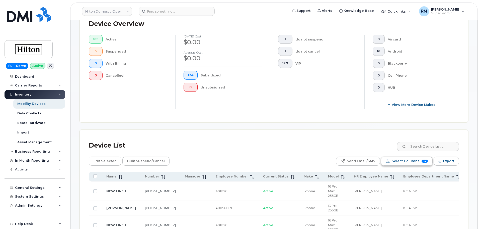
click at [403, 162] on span "Select Columns" at bounding box center [406, 161] width 28 height 8
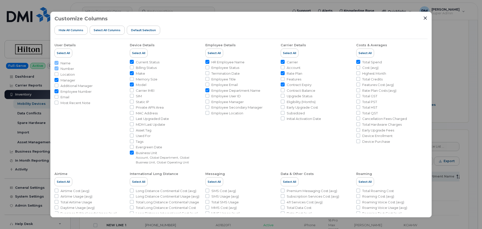
drag, startPoint x: 425, startPoint y: 19, endPoint x: 422, endPoint y: 32, distance: 13.1
click at [426, 19] on icon "Close" at bounding box center [425, 18] width 4 height 4
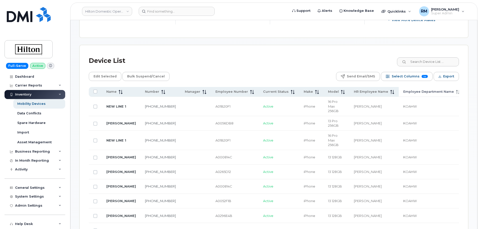
scroll to position [160, 0]
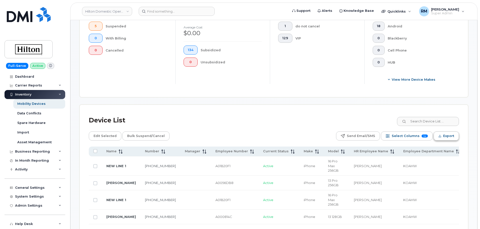
click at [447, 138] on span "Export" at bounding box center [448, 136] width 11 height 8
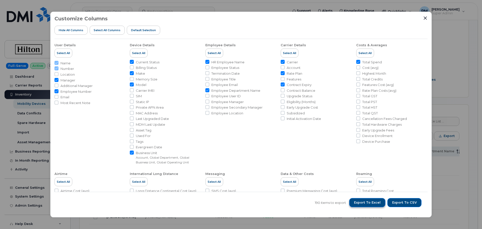
click at [372, 200] on span "Export to Excel" at bounding box center [367, 202] width 27 height 5
click at [425, 19] on icon "Close" at bounding box center [425, 18] width 4 height 4
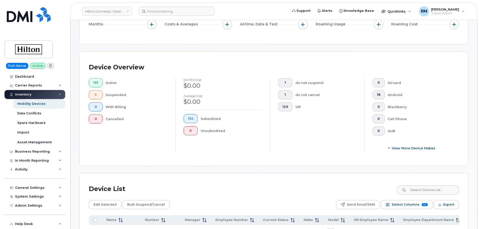
scroll to position [34, 0]
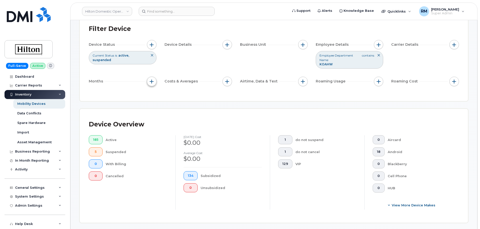
click at [152, 80] on span "button" at bounding box center [152, 81] width 4 height 4
click at [154, 96] on input "Billing Cycle" at bounding box center [153, 97] width 4 height 4
checkbox input "true"
click at [172, 117] on div at bounding box center [175, 117] width 10 height 9
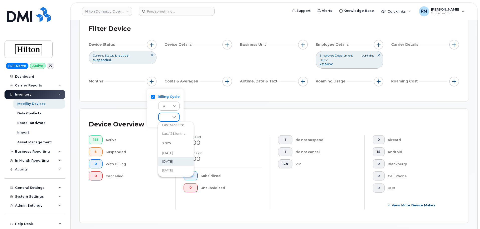
scroll to position [25, 0]
click at [173, 161] on span "September 2025" at bounding box center [167, 161] width 11 height 5
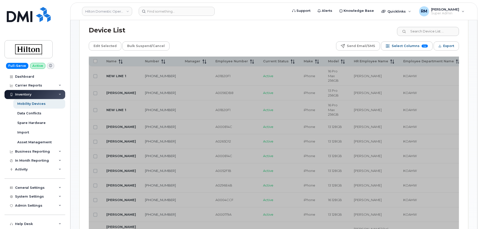
scroll to position [260, 0]
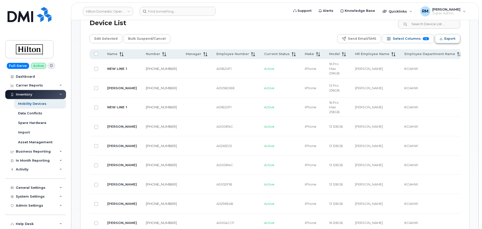
scroll to position [177, 0]
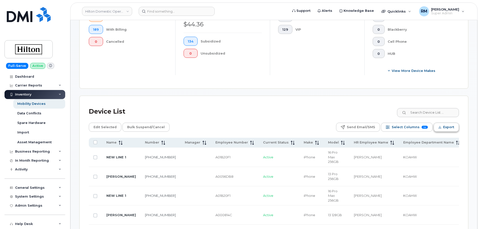
click at [449, 127] on span "Export" at bounding box center [448, 127] width 11 height 8
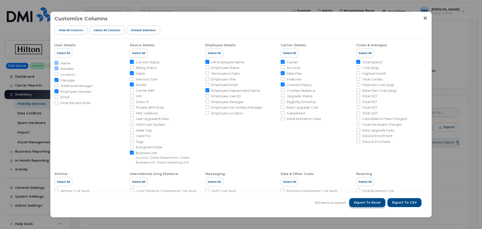
click at [373, 201] on span "Export to Excel" at bounding box center [367, 202] width 27 height 5
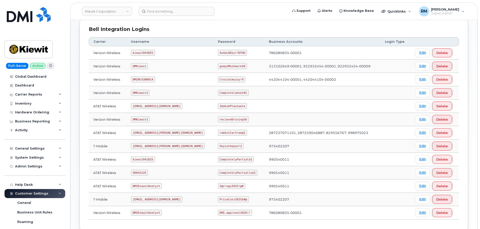
scroll to position [75, 0]
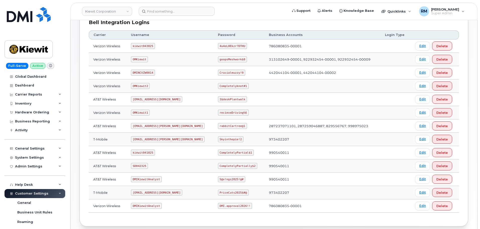
click at [139, 167] on code "SD042325" at bounding box center [139, 166] width 17 height 6
copy code "SD042325"
drag, startPoint x: 203, startPoint y: 165, endPoint x: 242, endPoint y: 165, distance: 38.6
click at [242, 165] on td "CompletelyPartially$2" at bounding box center [239, 165] width 51 height 13
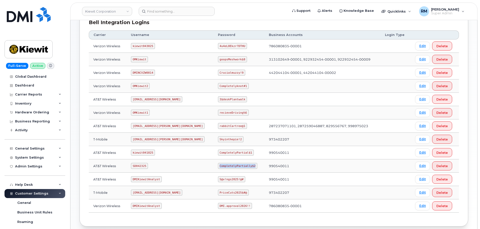
copy code "CompletelyPartially$2"
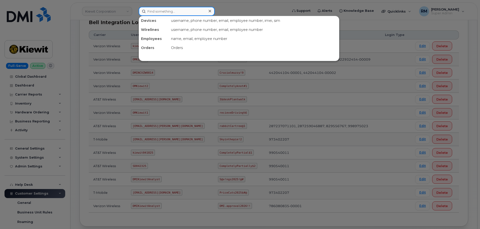
click at [146, 14] on input at bounding box center [177, 11] width 76 height 9
click at [25, 99] on div at bounding box center [240, 114] width 480 height 229
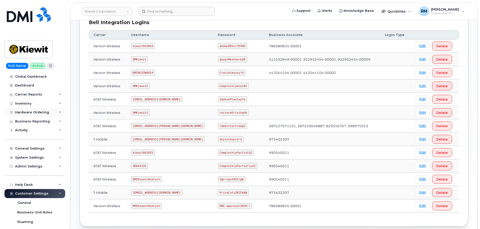
click at [24, 111] on div "Hardware Ordering" at bounding box center [32, 112] width 34 height 4
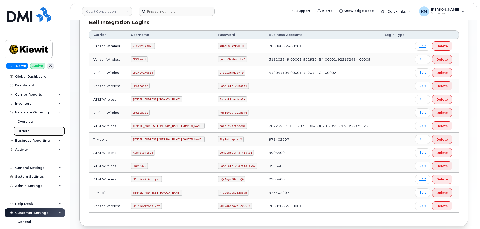
click at [24, 130] on div "Orders" at bounding box center [23, 131] width 12 height 5
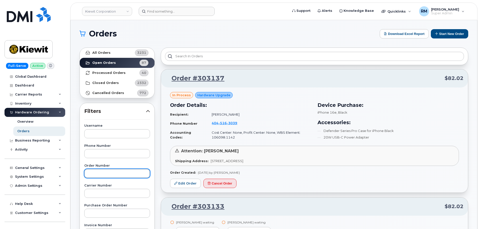
click at [92, 173] on input "text" at bounding box center [117, 173] width 66 height 9
paste input "300330"
type input "300330"
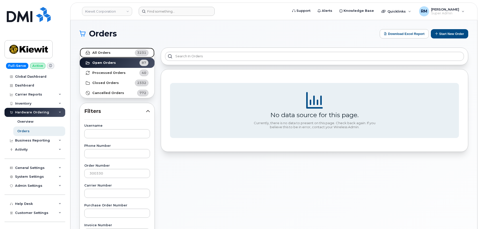
click at [107, 49] on link "All Orders 3231" at bounding box center [117, 53] width 75 height 10
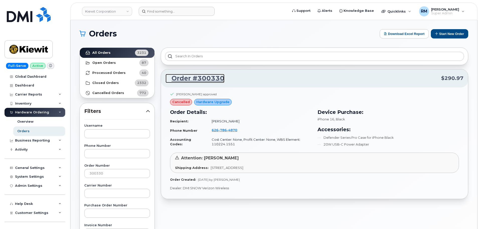
click at [181, 81] on link "Order #300330" at bounding box center [195, 78] width 59 height 9
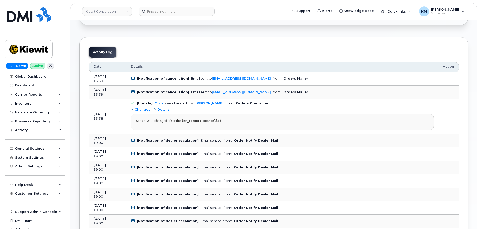
scroll to position [251, 0]
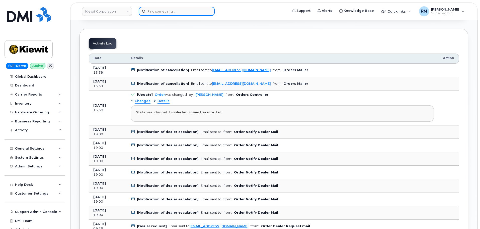
click at [163, 13] on input at bounding box center [177, 11] width 76 height 9
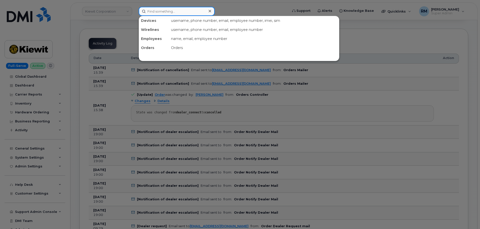
paste input "[PHONE_NUMBER]"
type input "[PHONE_NUMBER]"
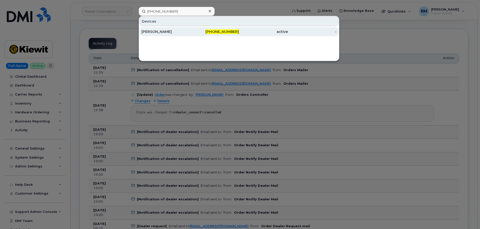
click at [175, 34] on div "[PERSON_NAME]" at bounding box center [166, 31] width 49 height 5
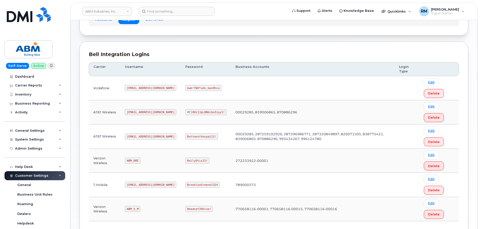
scroll to position [50, 0]
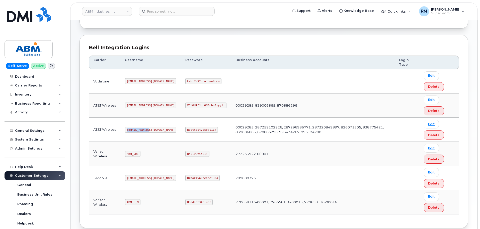
drag, startPoint x: 127, startPoint y: 130, endPoint x: 155, endPoint y: 131, distance: 27.9
click at [155, 131] on td "[EMAIL_ADDRESS][DOMAIN_NAME]" at bounding box center [150, 129] width 60 height 24
copy code "[EMAIL_ADDRESS][DOMAIN_NAME]"
click at [185, 129] on code "RottnestVespa111!" at bounding box center [201, 129] width 33 height 6
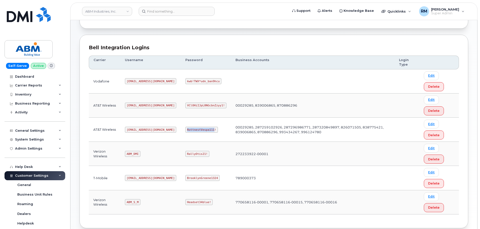
copy code "RottnestVespa111"
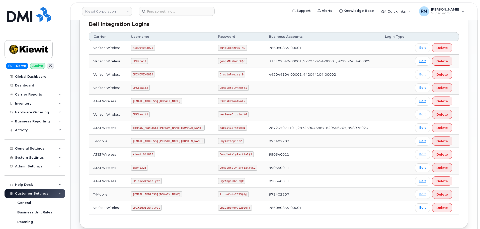
scroll to position [75, 0]
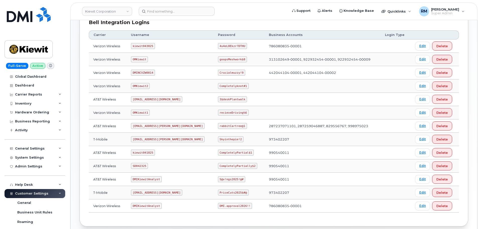
click at [140, 167] on code "SD042325" at bounding box center [139, 166] width 17 height 6
copy code "SD042325"
drag, startPoint x: 203, startPoint y: 167, endPoint x: 239, endPoint y: 165, distance: 35.9
click at [239, 165] on td "CompletelyPartially$2" at bounding box center [239, 165] width 51 height 13
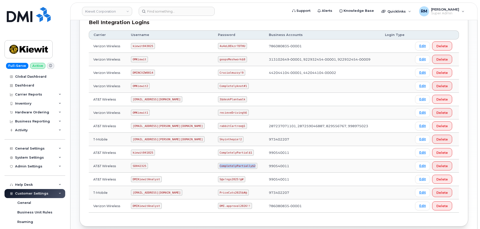
copy code "CompletelyPartially$2"
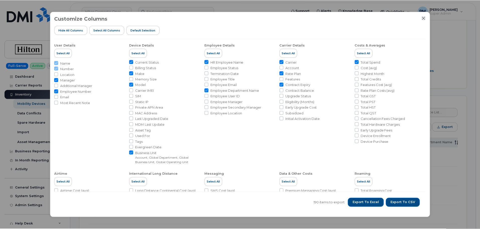
scroll to position [177, 0]
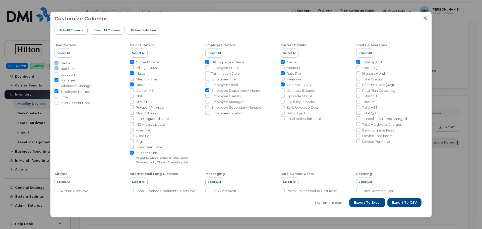
click at [424, 18] on icon "Close" at bounding box center [425, 18] width 4 height 4
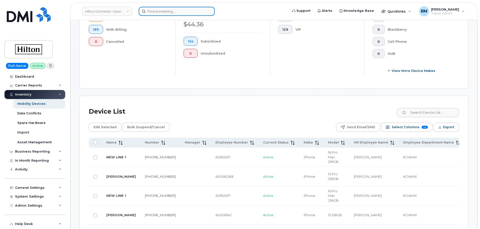
click at [151, 12] on input at bounding box center [177, 11] width 76 height 9
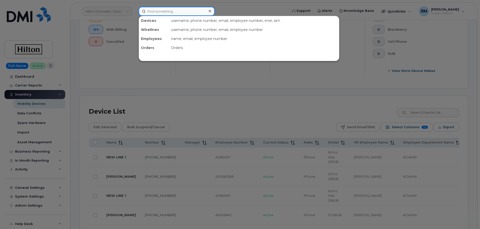
paste input "[PHONE_NUMBER]"
type input "[PHONE_NUMBER]"
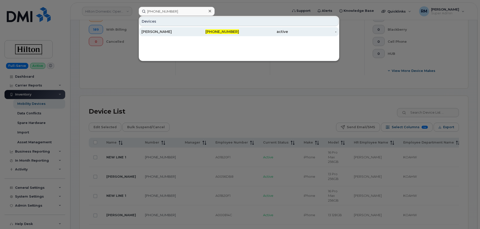
click at [228, 32] on span "[PHONE_NUMBER]" at bounding box center [222, 31] width 34 height 5
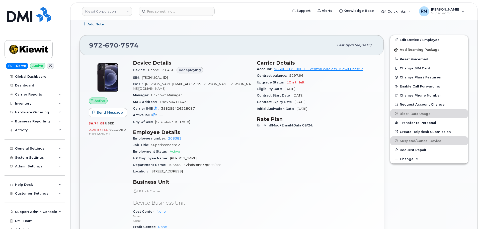
scroll to position [176, 0]
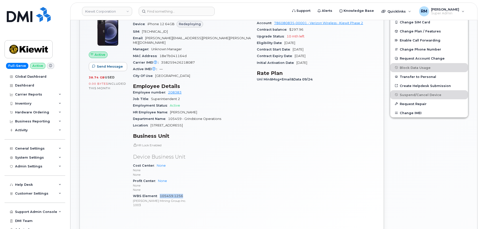
drag, startPoint x: 185, startPoint y: 190, endPoint x: 160, endPoint y: 191, distance: 25.6
click at [160, 192] on div "WBS Element 105459.1256 [PERSON_NAME] Mining Group Inc. 1003" at bounding box center [192, 199] width 118 height 15
copy link "105459.1256"
click at [174, 12] on input at bounding box center [177, 11] width 76 height 9
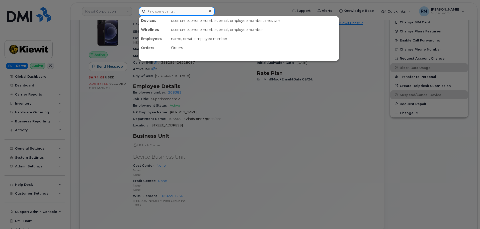
paste input "[PHONE_NUMBER]"
type input "[PHONE_NUMBER]"
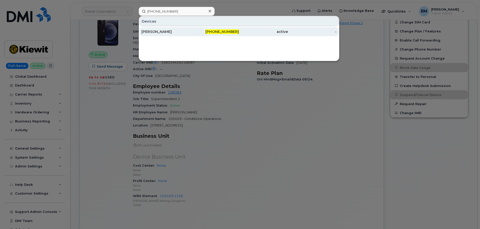
click at [172, 32] on div "[PERSON_NAME]" at bounding box center [166, 31] width 49 height 5
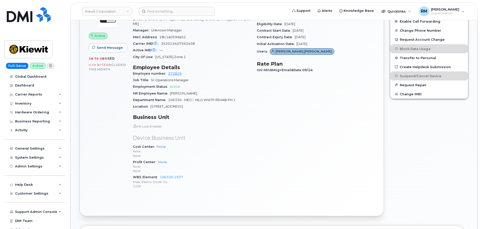
scroll to position [251, 0]
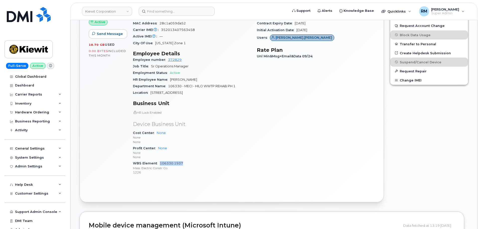
drag, startPoint x: 186, startPoint y: 159, endPoint x: 160, endPoint y: 159, distance: 25.3
click at [160, 160] on div "WBS Element 106330.1937 Mass. Electric Constr Co. 1226" at bounding box center [192, 167] width 118 height 15
copy link "106330.1937"
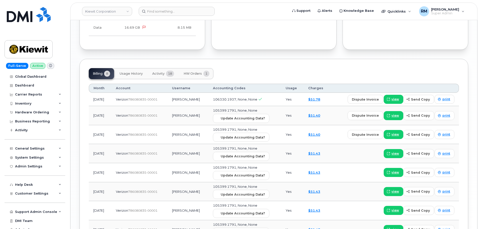
scroll to position [602, 0]
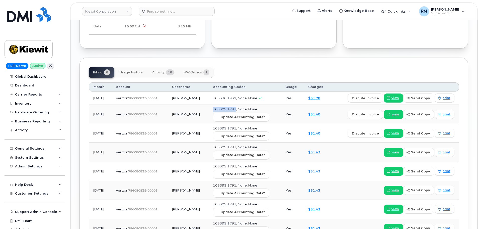
drag, startPoint x: 238, startPoint y: 104, endPoint x: 216, endPoint y: 105, distance: 22.6
click at [216, 107] on span "105399.1791, None, None" at bounding box center [235, 109] width 44 height 4
copy span "105399.1791"
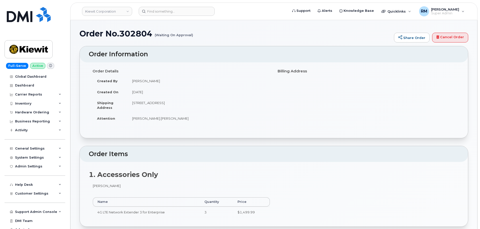
scroll to position [176, 0]
